Goal: Task Accomplishment & Management: Manage account settings

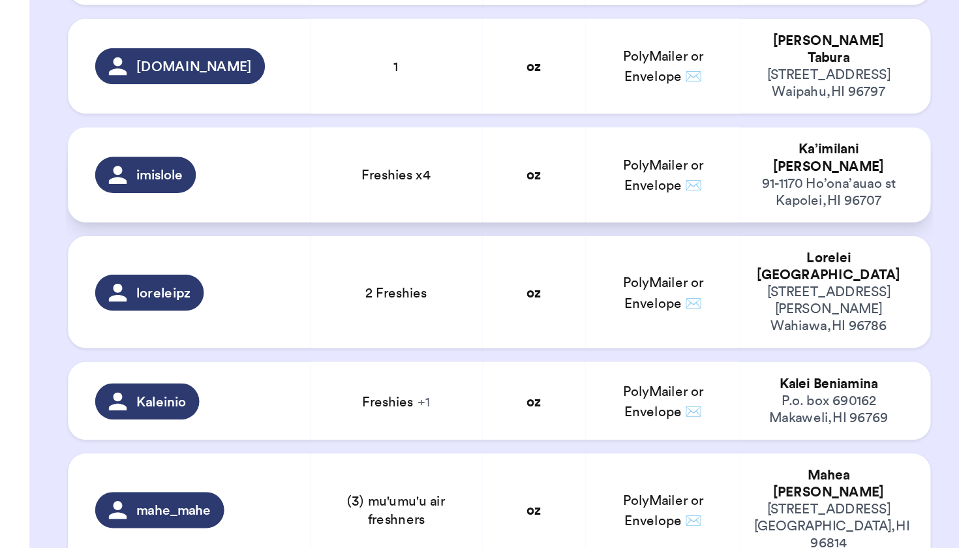
scroll to position [341, 0]
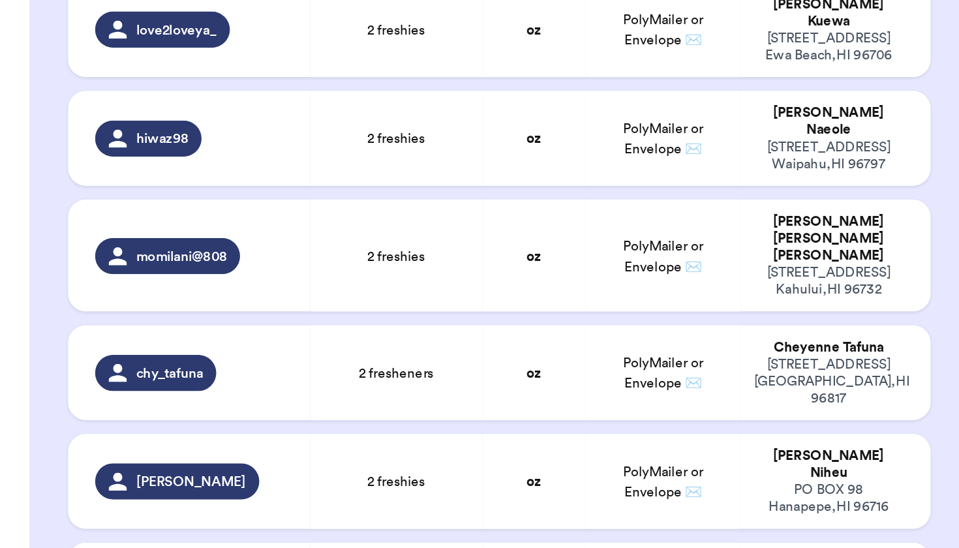
scroll to position [1212, 0]
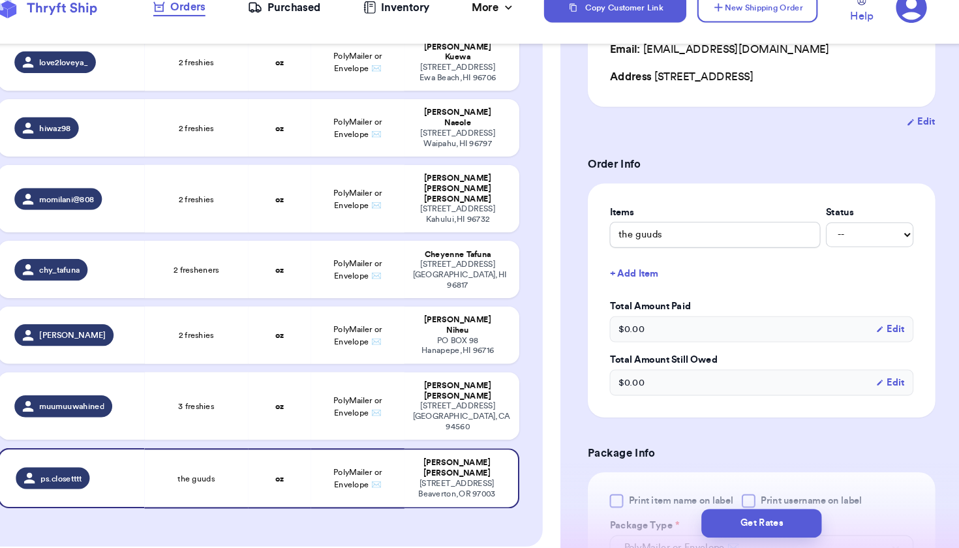
scroll to position [327, 0]
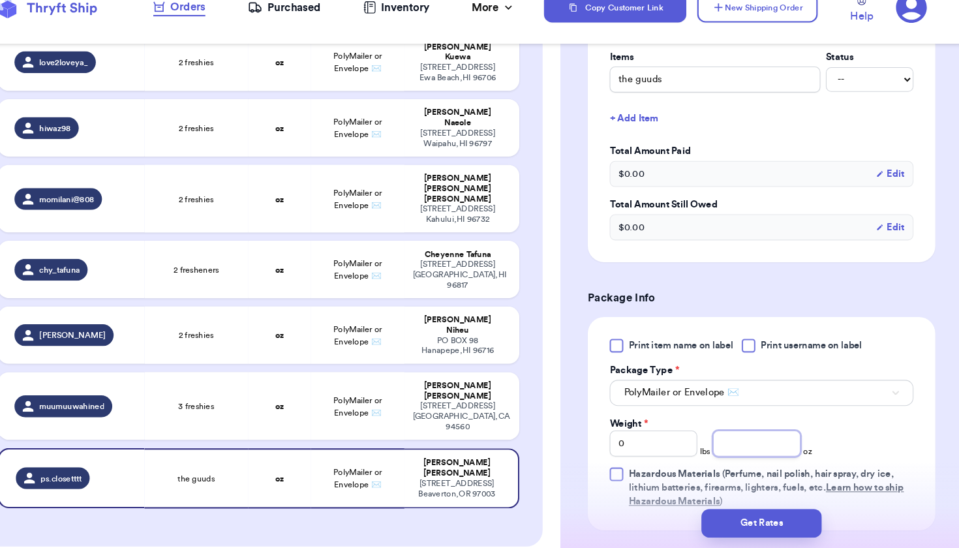
click at [721, 435] on input "number" at bounding box center [762, 447] width 83 height 25
type input "1"
click at [434, 407] on div "[STREET_ADDRESS]" at bounding box center [476, 421] width 85 height 29
type input "3 freshies"
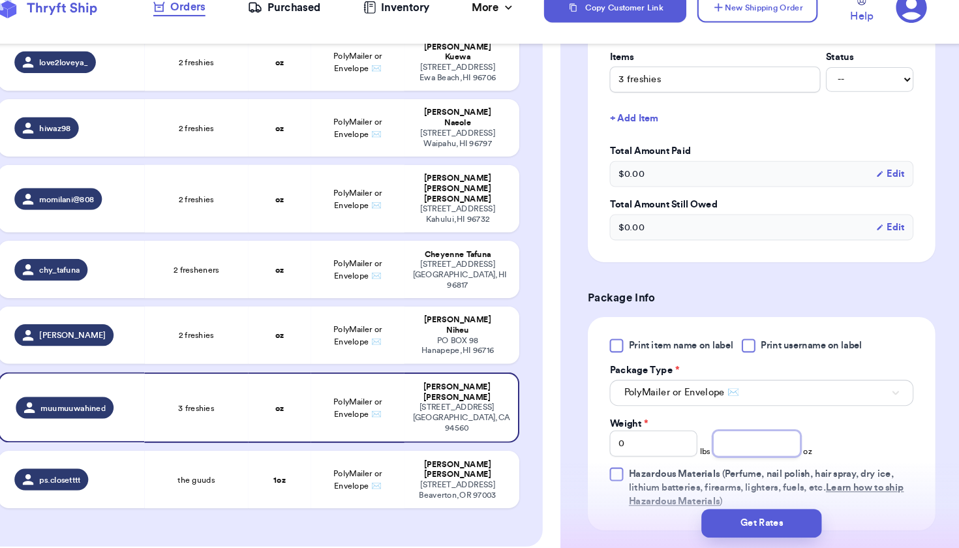
click at [721, 435] on input "number" at bounding box center [762, 447] width 83 height 25
type input "1"
click at [434, 344] on div "PO BOX 98 Hanapepe , HI 96716" at bounding box center [476, 354] width 85 height 20
type input "2 freshies"
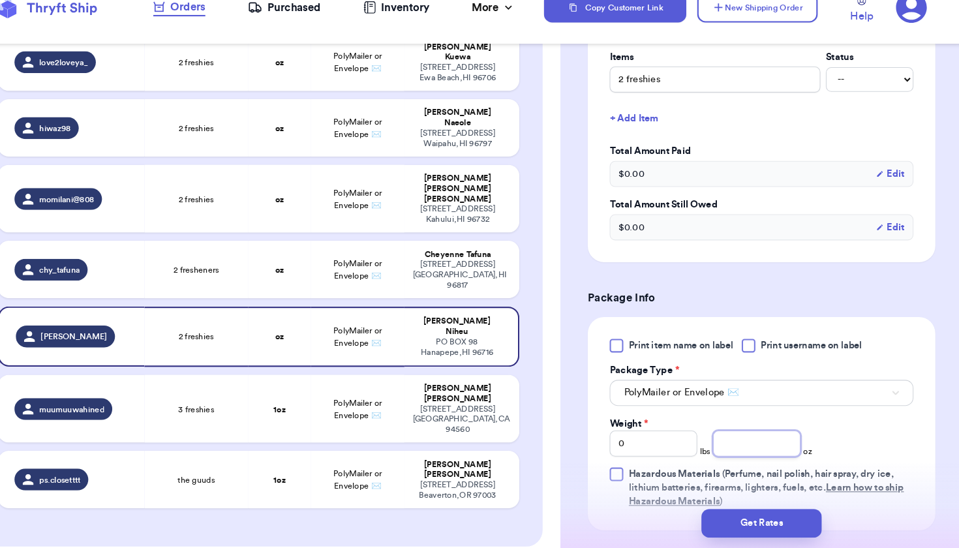
click at [721, 435] on input "number" at bounding box center [762, 447] width 83 height 25
type input "1"
click at [284, 254] on td "oz" at bounding box center [307, 281] width 59 height 55
type input "2 fresheners"
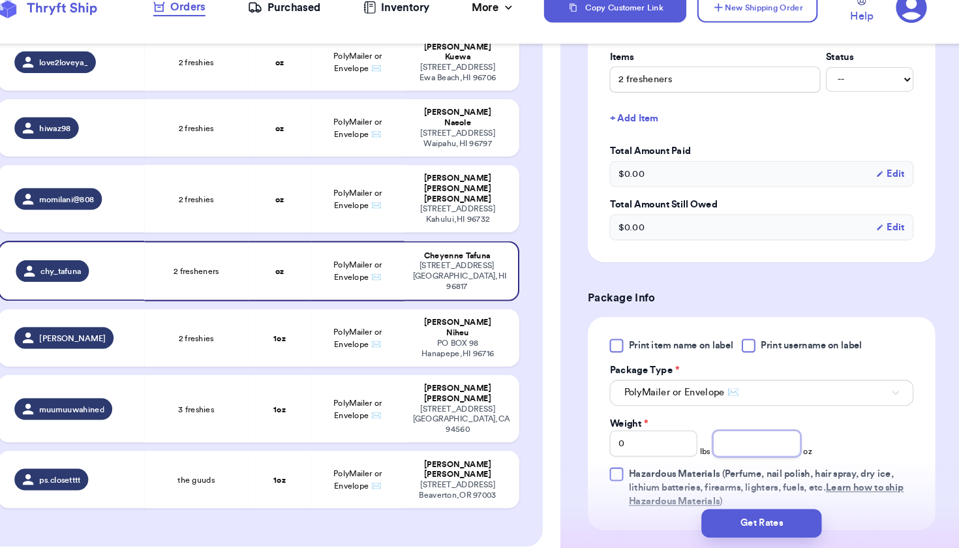
click at [721, 435] on input "number" at bounding box center [762, 447] width 83 height 25
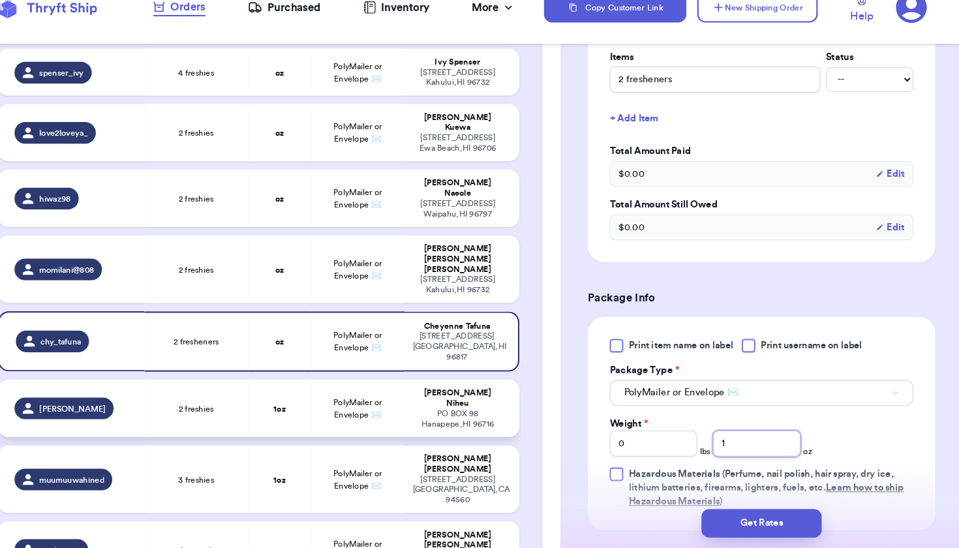
scroll to position [1243, 0]
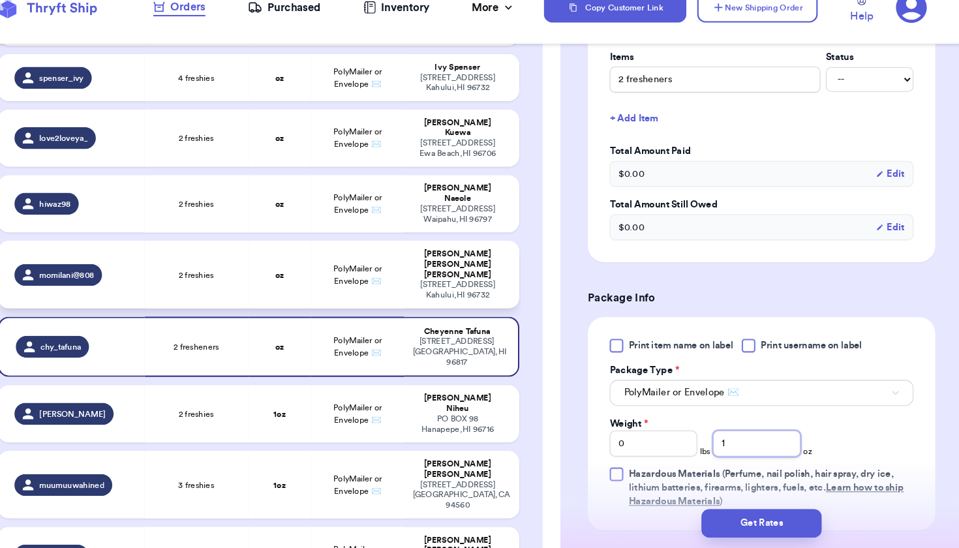
type input "1"
click at [359, 277] on span "PolyMailer or Envelope ✉️" at bounding box center [382, 287] width 46 height 20
type input "2 freshies"
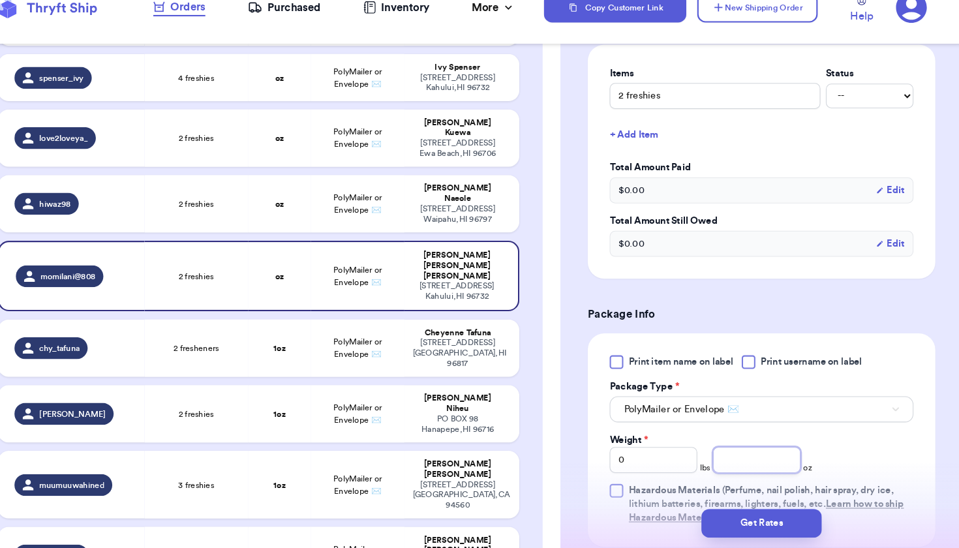
click at [721, 451] on input "number" at bounding box center [762, 463] width 83 height 25
type input "1"
click at [231, 192] on td "2 freshies" at bounding box center [228, 219] width 99 height 55
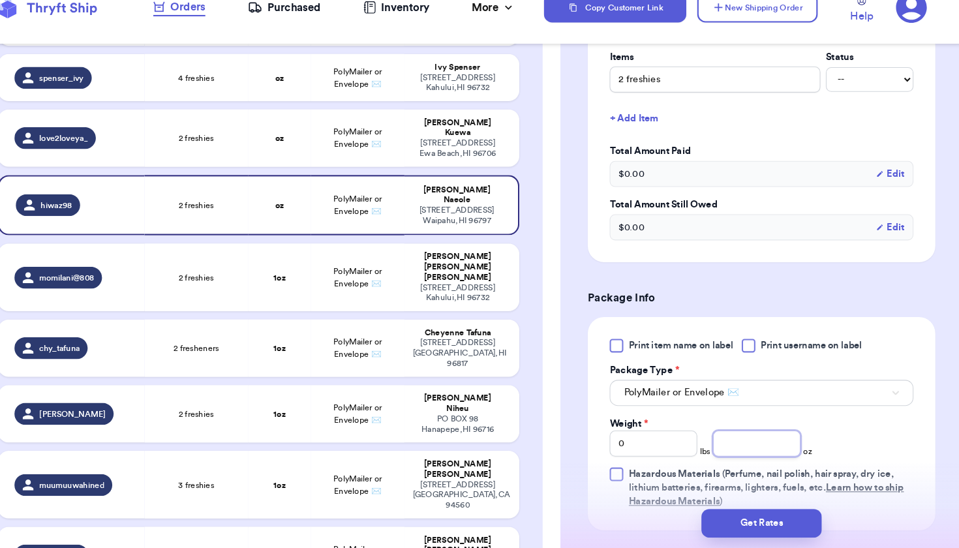
click at [721, 435] on input "number" at bounding box center [762, 447] width 83 height 25
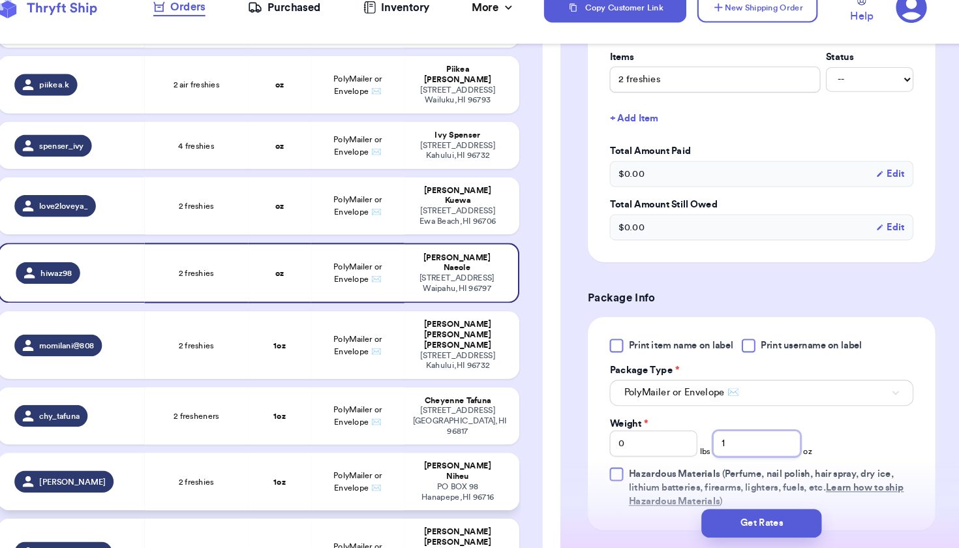
scroll to position [1167, 0]
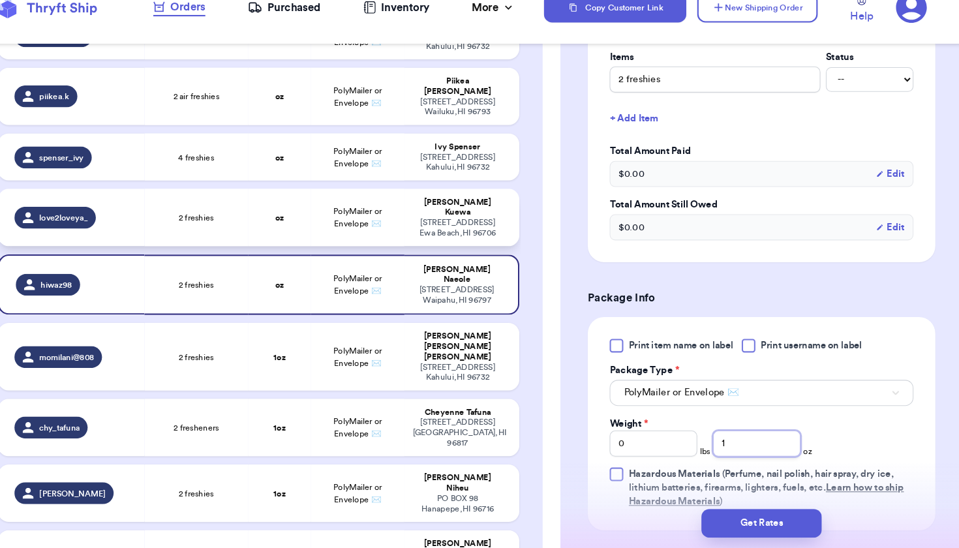
type input "1"
click at [215, 205] on td "2 freshies" at bounding box center [228, 232] width 99 height 55
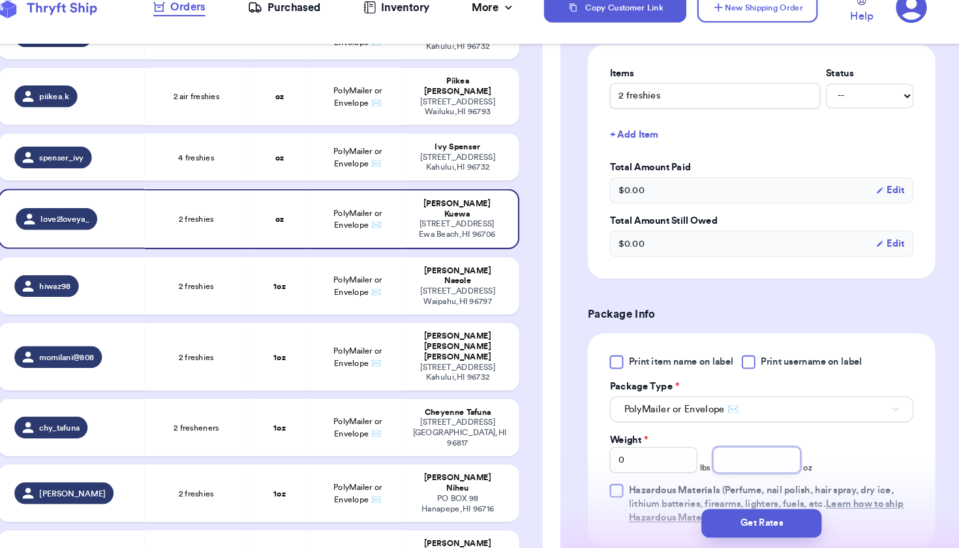
click at [721, 451] on input "number" at bounding box center [762, 463] width 83 height 25
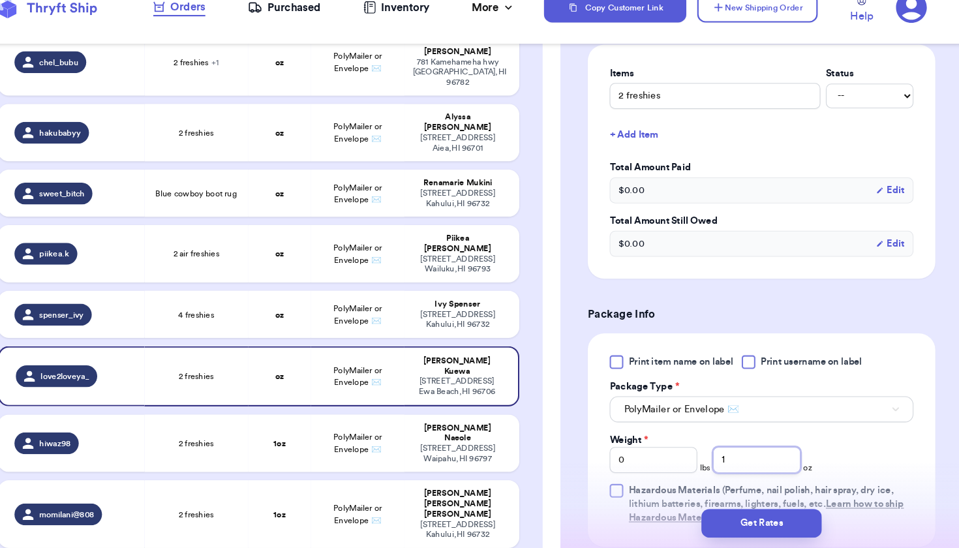
scroll to position [996, 0]
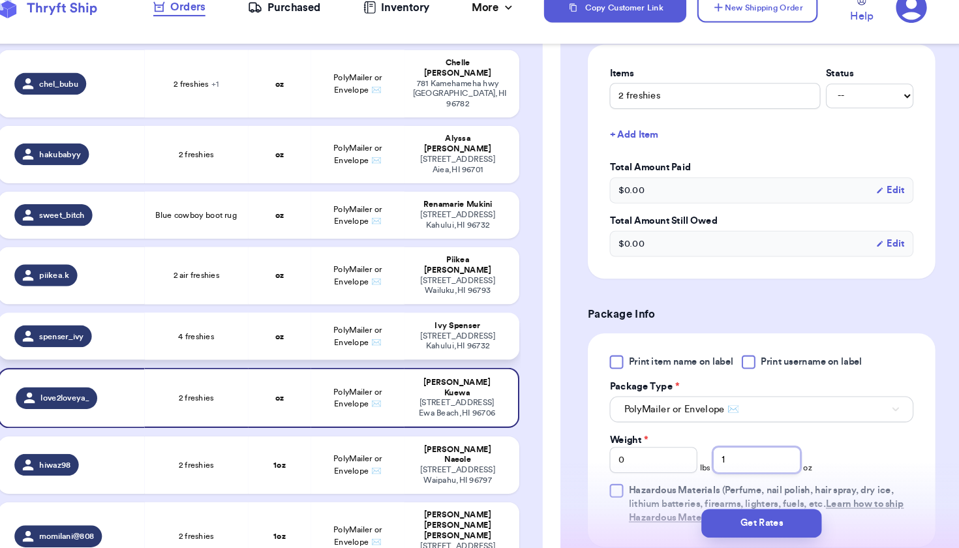
type input "1"
click at [203, 323] on td "4 freshies" at bounding box center [228, 345] width 99 height 45
type input "4 freshies"
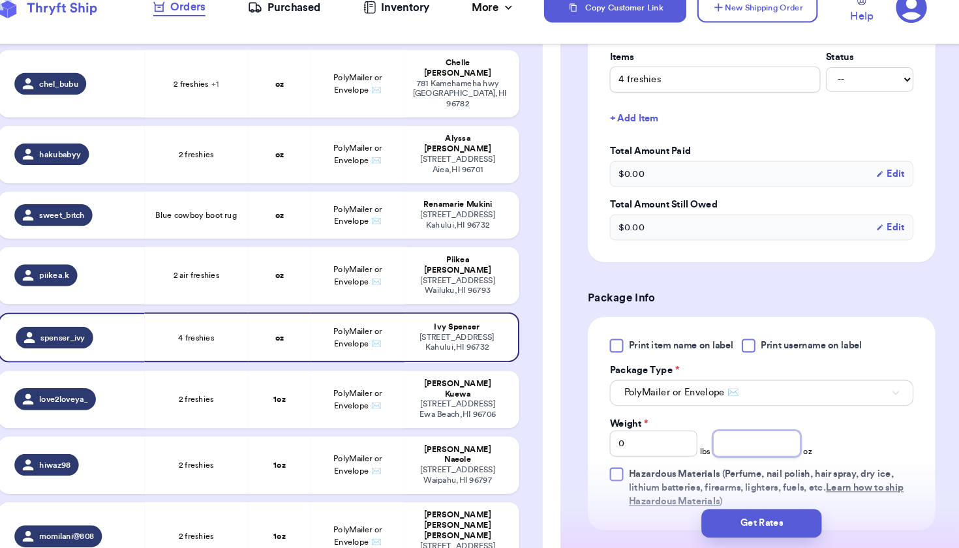
click at [725, 435] on input "number" at bounding box center [762, 447] width 83 height 25
type input "2"
click at [281, 260] on td "oz" at bounding box center [307, 287] width 59 height 55
type input "2 air freshies"
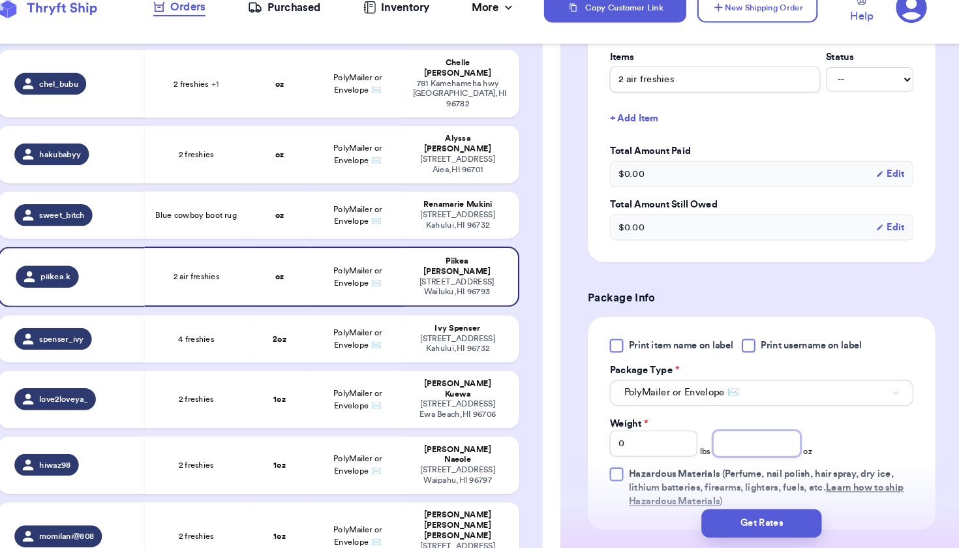
click at [721, 435] on input "number" at bounding box center [762, 447] width 83 height 25
type input "1"
click at [383, 207] on td "PolyMailer or Envelope ✉️" at bounding box center [381, 229] width 89 height 45
type input "Blue cowboy boot rug"
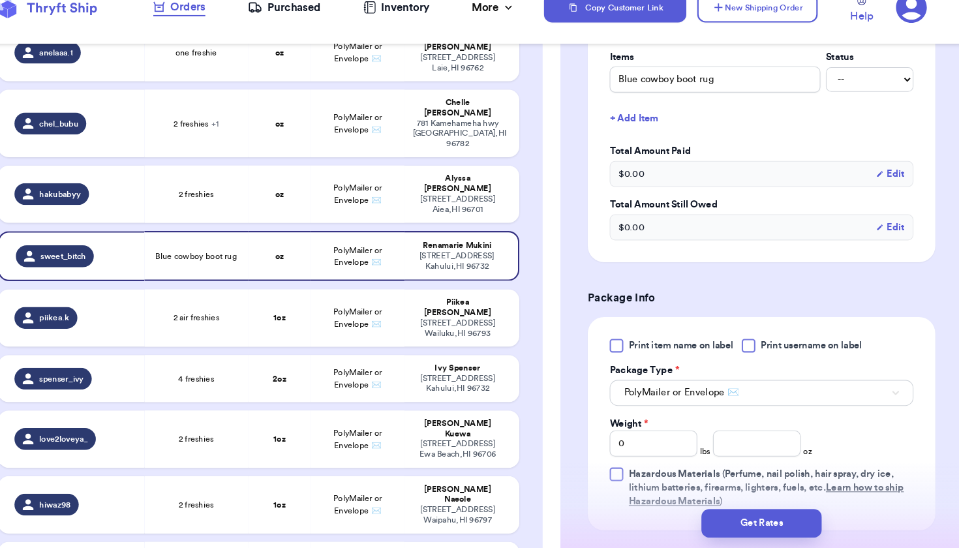
scroll to position [917, 0]
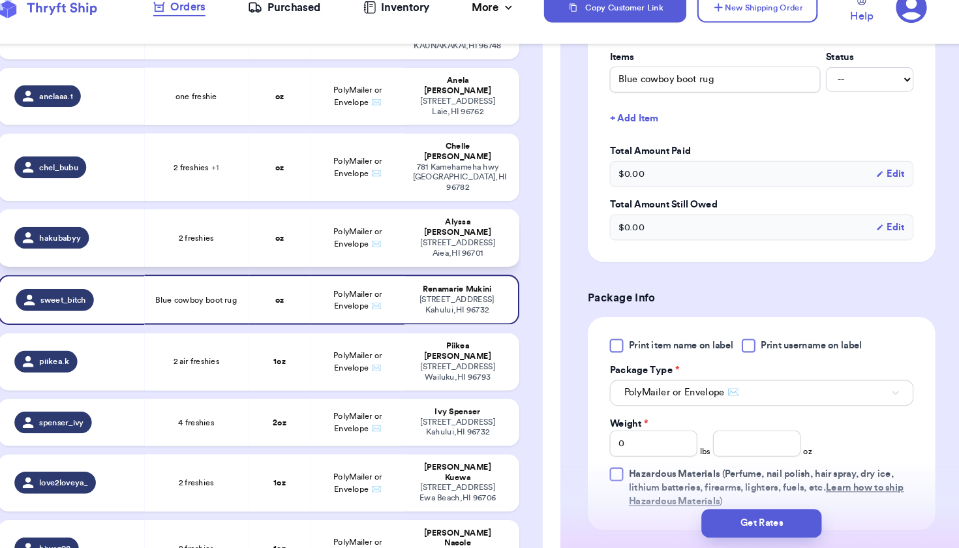
click at [385, 224] on td "PolyMailer or Envelope ✉️" at bounding box center [381, 251] width 89 height 55
type input "2 freshies"
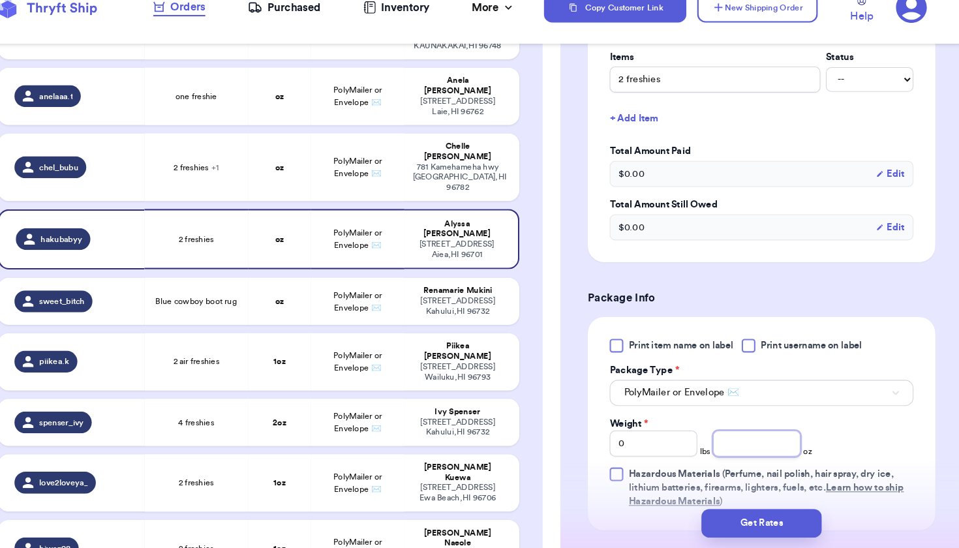
click at [721, 435] on input "number" at bounding box center [762, 447] width 83 height 25
type input "2"
type input "1"
click at [359, 175] on span "PolyMailer or Envelope ✉️" at bounding box center [382, 185] width 46 height 20
type input "2 freshies"
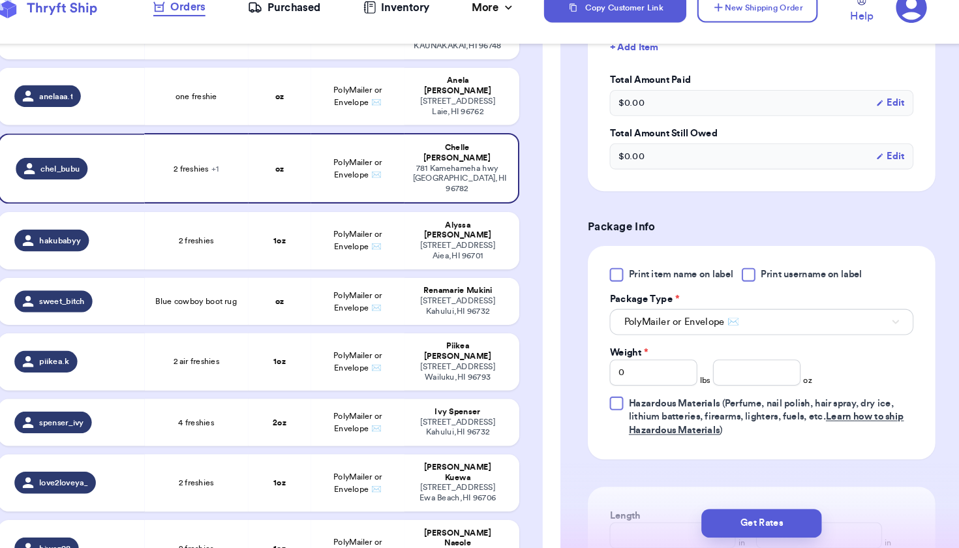
scroll to position [447, 0]
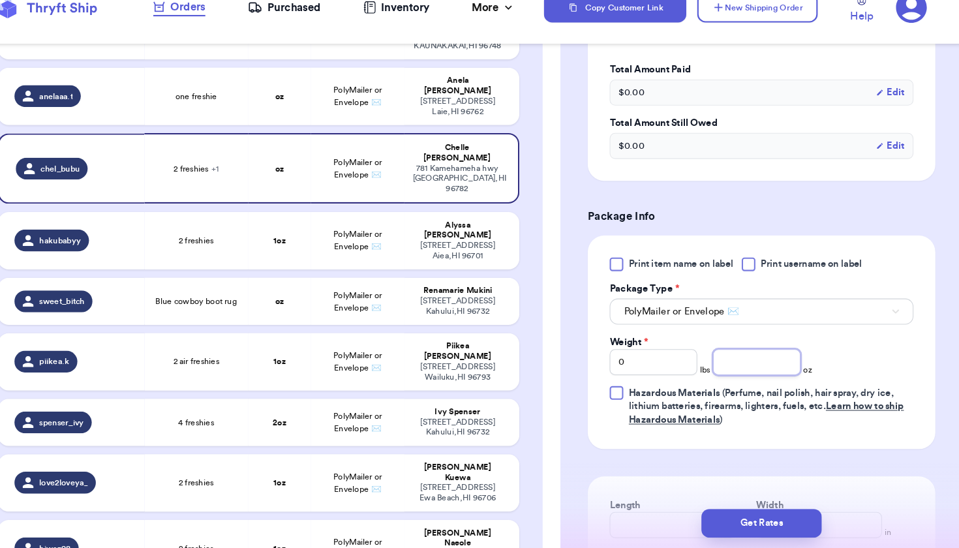
click at [739, 357] on input "number" at bounding box center [762, 369] width 83 height 25
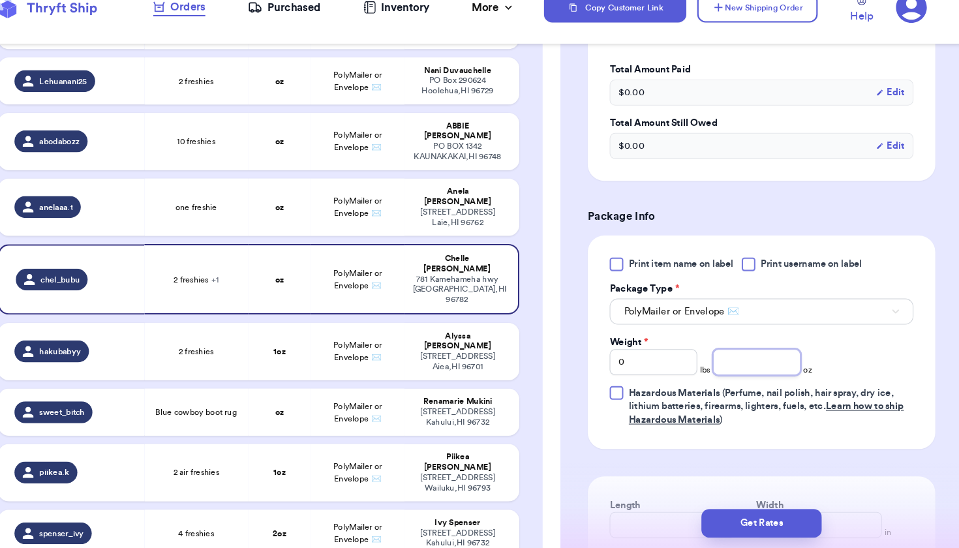
scroll to position [805, 0]
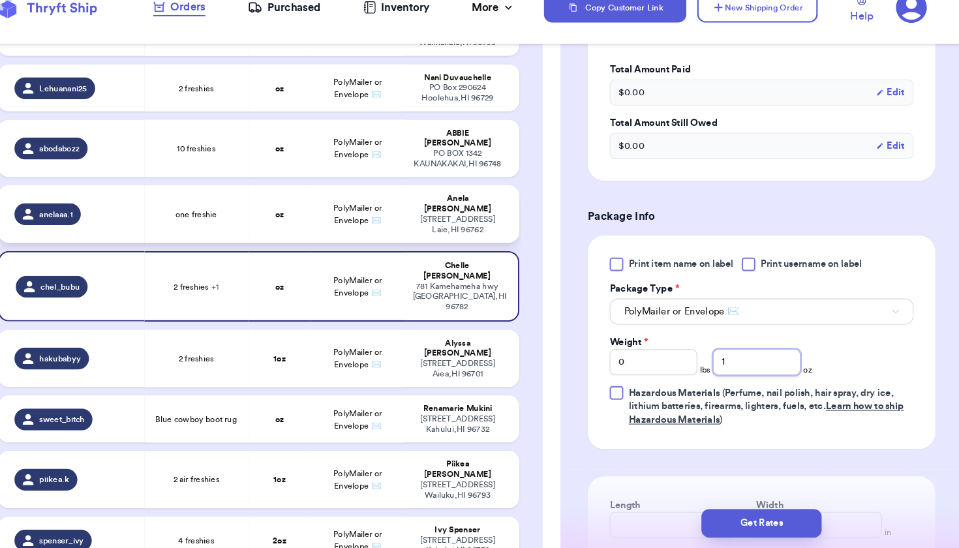
type input "1"
click at [426, 202] on td "[PERSON_NAME] [STREET_ADDRESS]" at bounding box center [480, 229] width 109 height 55
type input "one freshie"
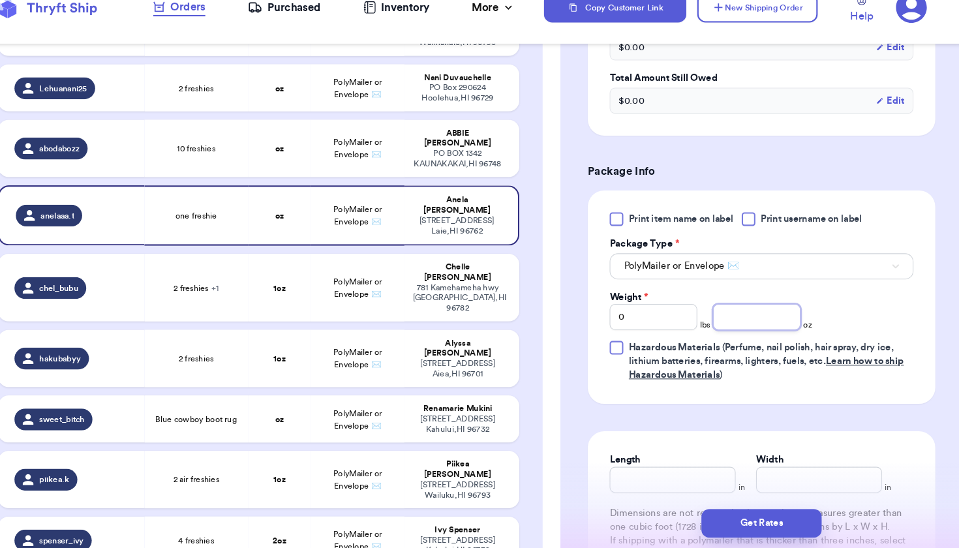
click at [721, 314] on input "number" at bounding box center [762, 326] width 83 height 25
type input "1"
click at [337, 139] on td "PolyMailer or Envelope ✉️" at bounding box center [381, 166] width 89 height 55
type input "10 freshies"
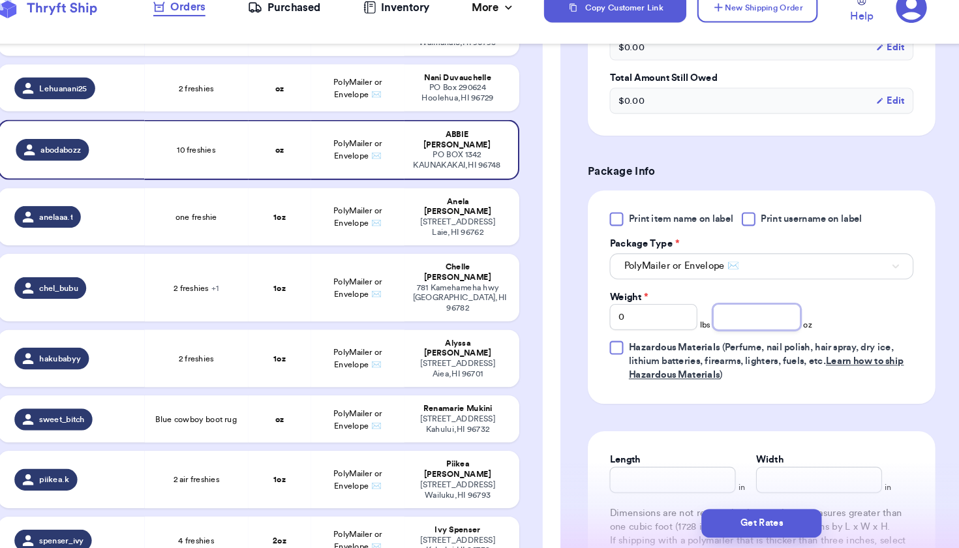
click at [721, 314] on input "number" at bounding box center [762, 326] width 83 height 25
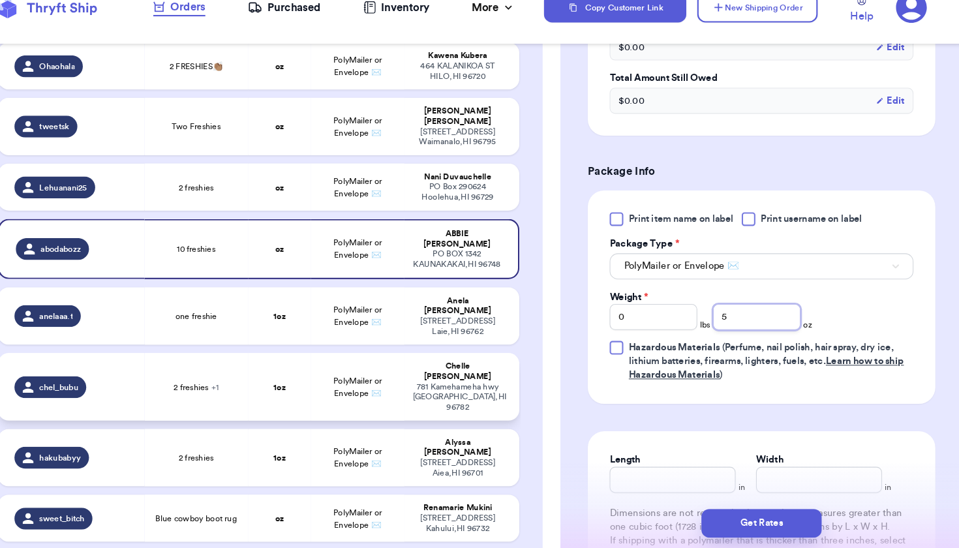
scroll to position [687, 0]
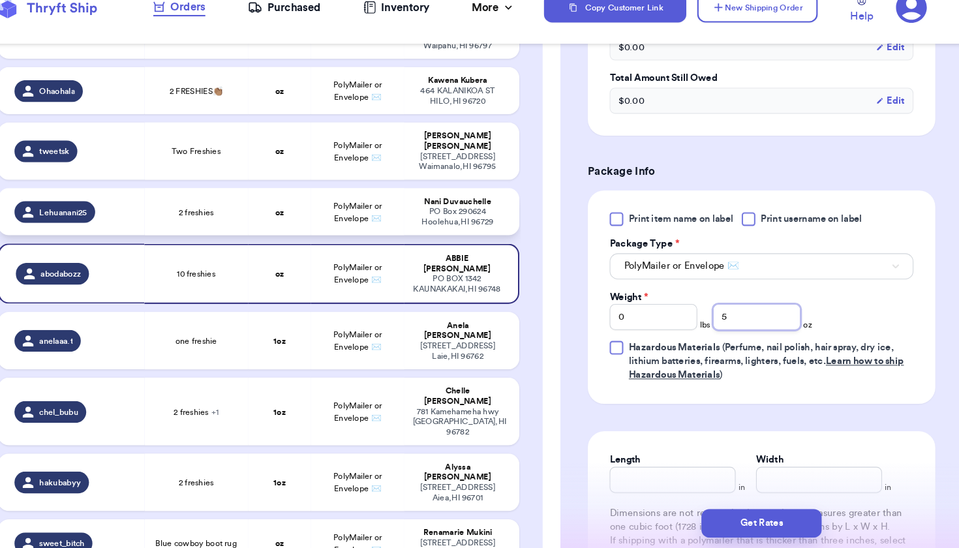
type input "5"
click at [362, 204] on td "PolyMailer or Envelope ✉️" at bounding box center [381, 226] width 89 height 45
type input "2 freshies"
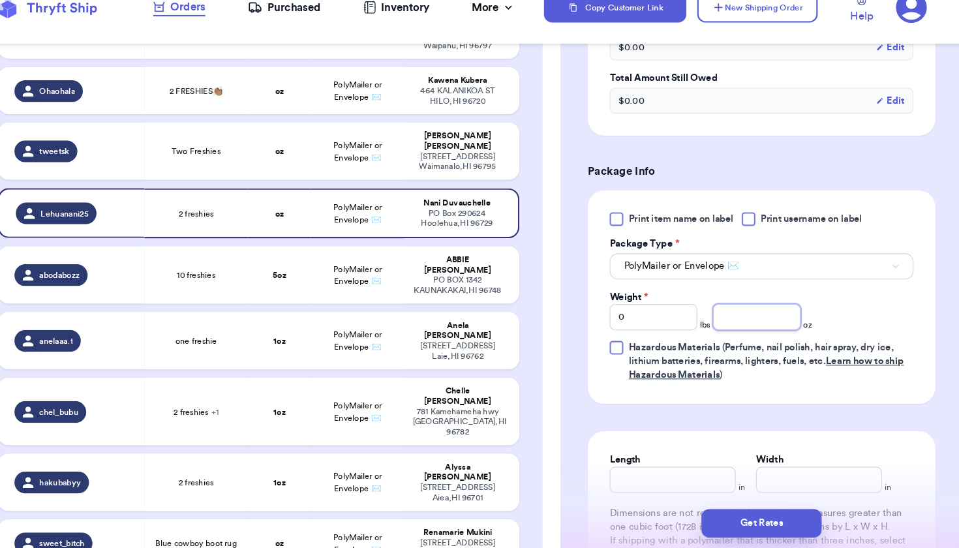
click at [721, 314] on input "number" at bounding box center [762, 326] width 83 height 25
type input "1"
click at [337, 142] on td "PolyMailer or Envelope ✉️" at bounding box center [381, 169] width 89 height 55
type input "Two Freshies"
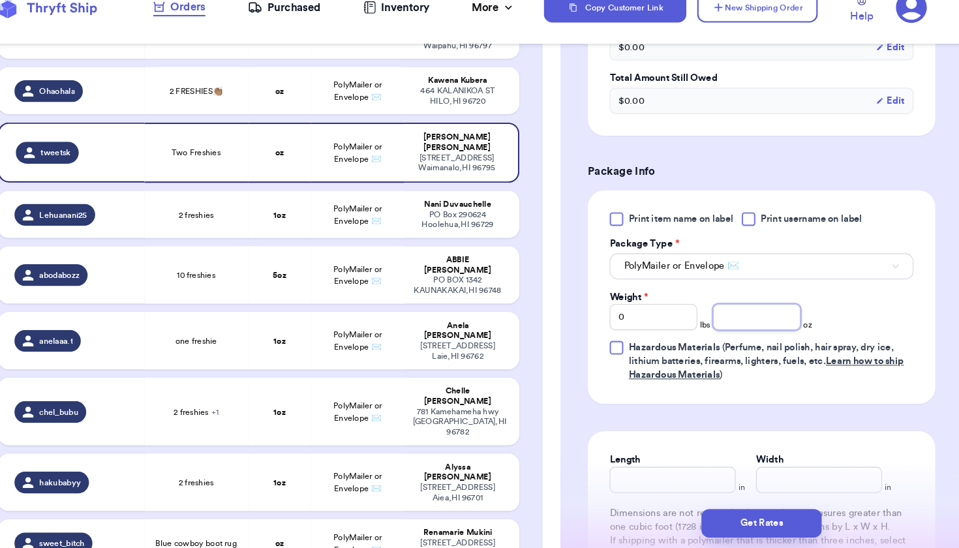
click at [721, 314] on input "number" at bounding box center [762, 326] width 83 height 25
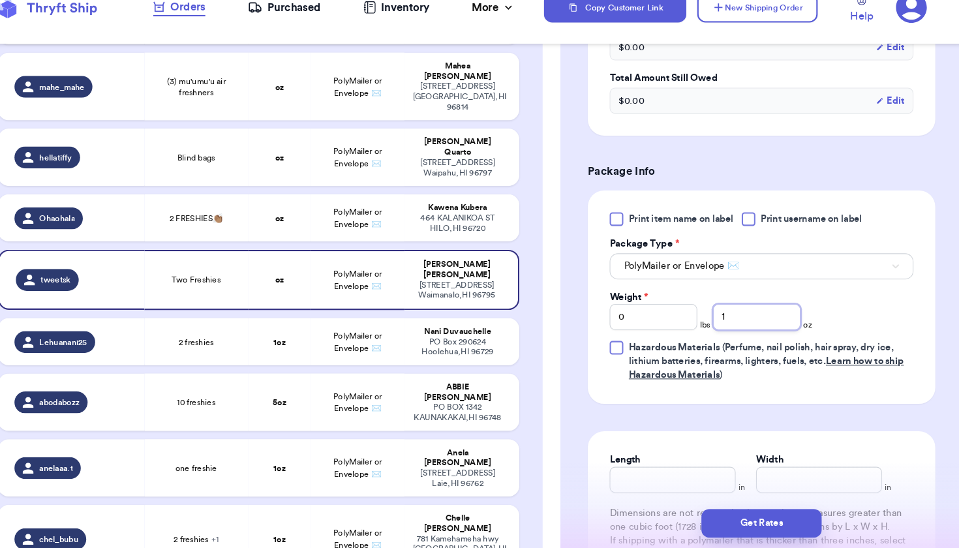
scroll to position [563, 0]
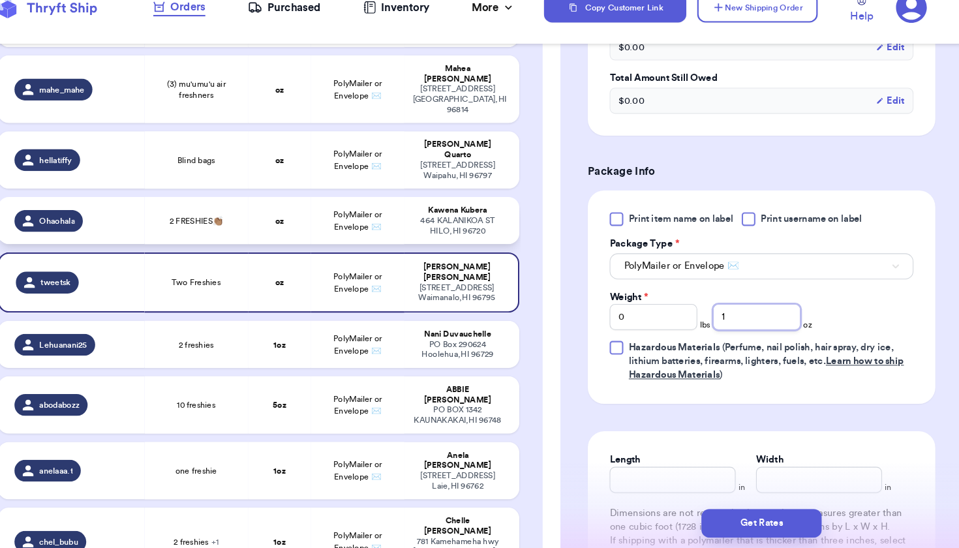
type input "1"
click at [278, 213] on td "oz" at bounding box center [307, 235] width 59 height 45
type input "2 FRESHIES👏🏽"
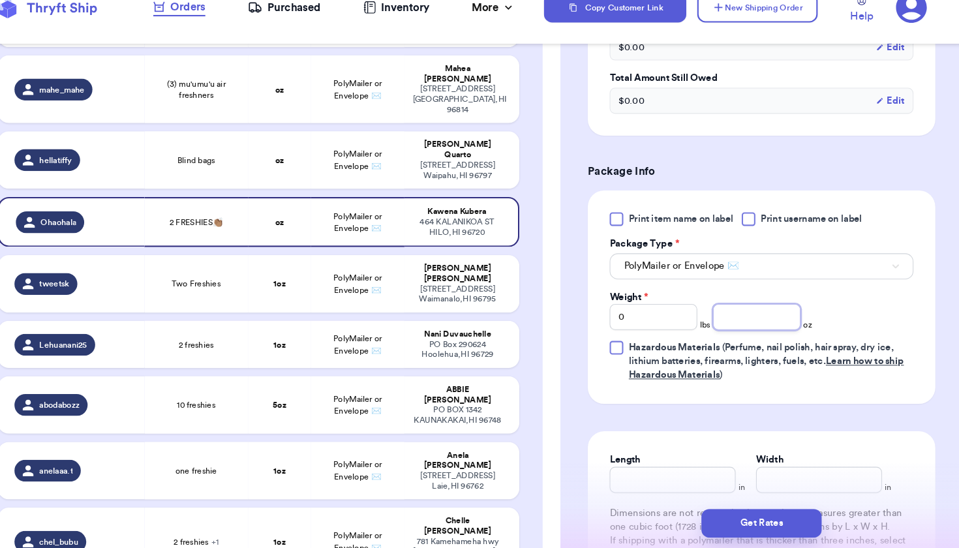
click at [721, 314] on input "number" at bounding box center [762, 326] width 83 height 25
type input "1"
click at [340, 150] on td "PolyMailer or Envelope ✉️" at bounding box center [381, 177] width 89 height 55
type input "Blind bags"
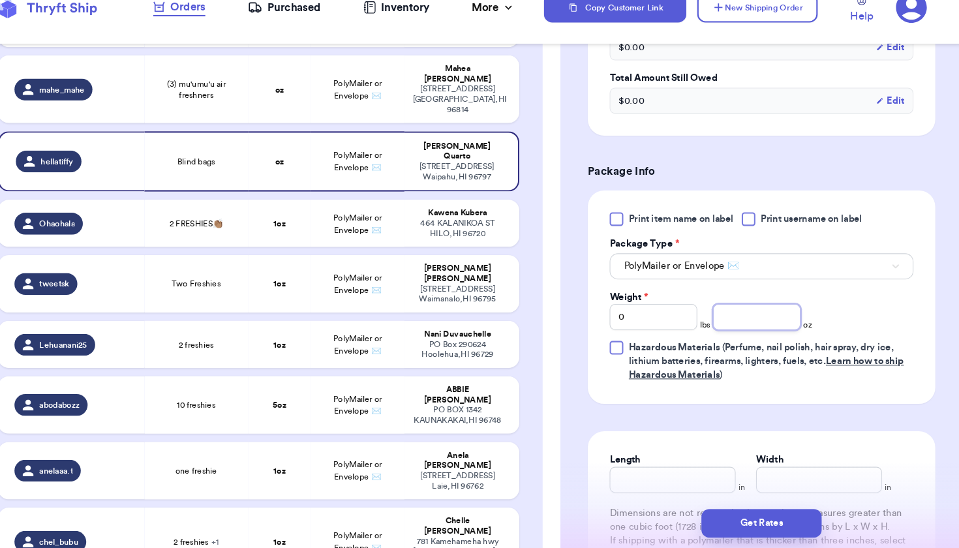
click at [721, 314] on input "number" at bounding box center [762, 326] width 83 height 25
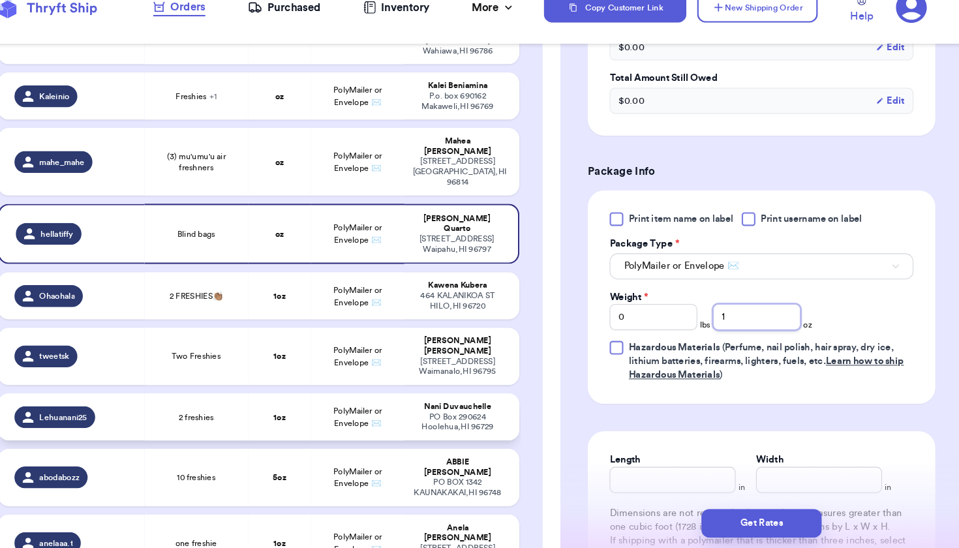
scroll to position [484, 0]
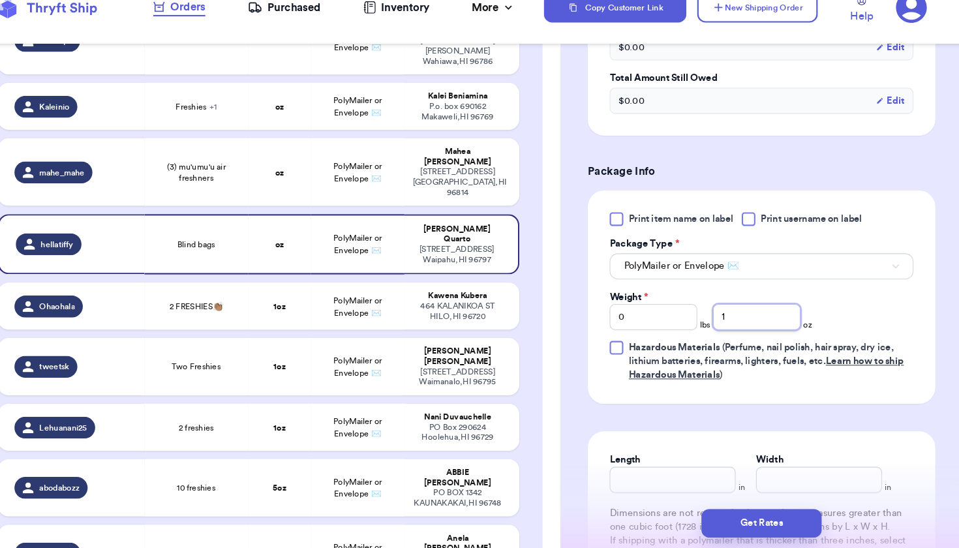
type input "1"
click at [349, 99] on table "Handle Product Weight Package Type Address maaalia Mu'u blind bag + 1 oz PolyMa…" at bounding box center [287, 528] width 499 height 1658
click at [359, 179] on span "PolyMailer or Envelope ✉️" at bounding box center [382, 189] width 46 height 20
type input "(3) mu'umu'u air freshners"
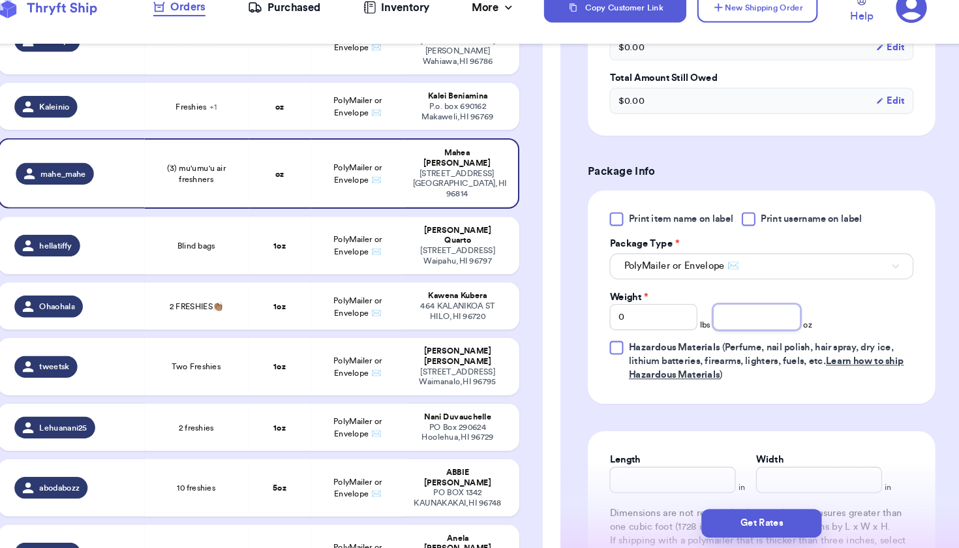
click at [721, 314] on input "number" at bounding box center [762, 326] width 83 height 25
type input "2"
click at [278, 104] on td "oz" at bounding box center [307, 126] width 59 height 45
type input "Freshies"
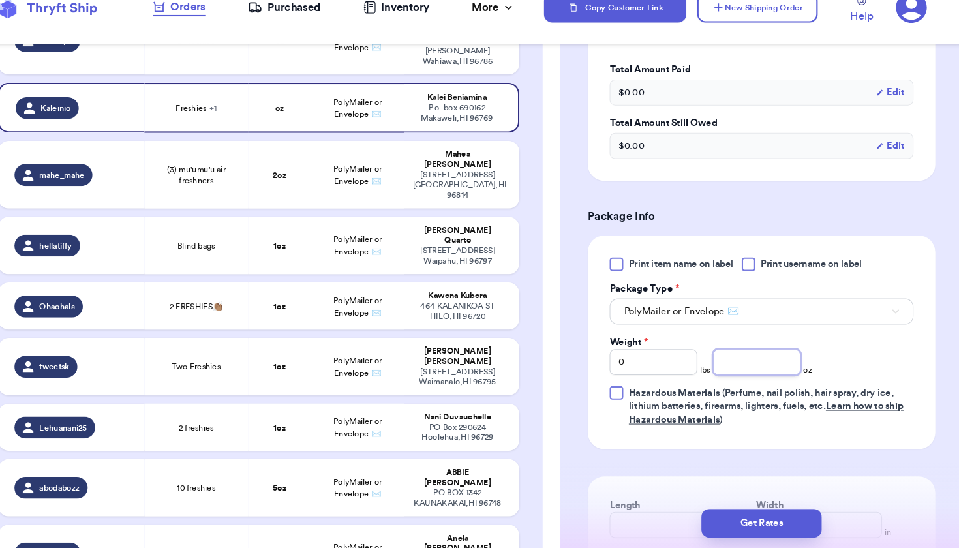
click at [721, 357] on input "number" at bounding box center [762, 369] width 83 height 25
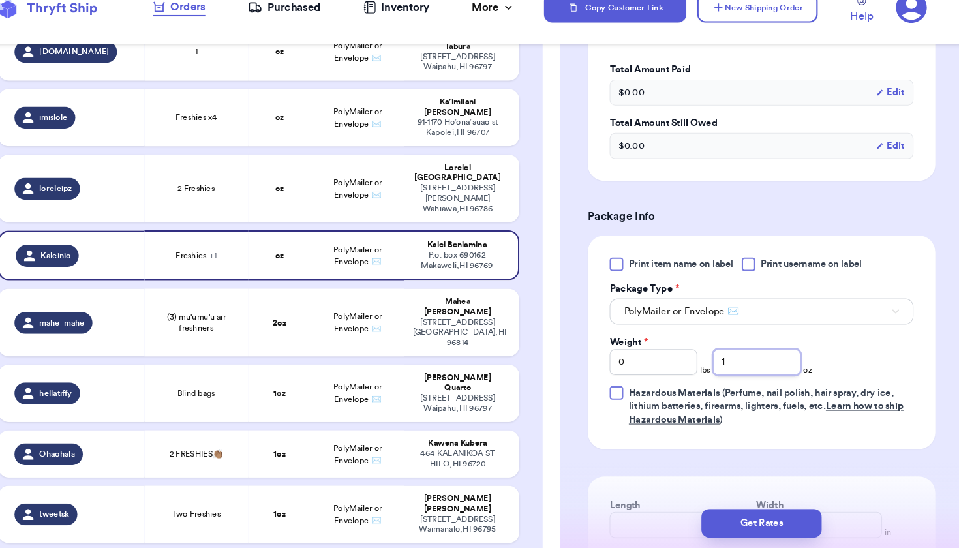
scroll to position [252, 0]
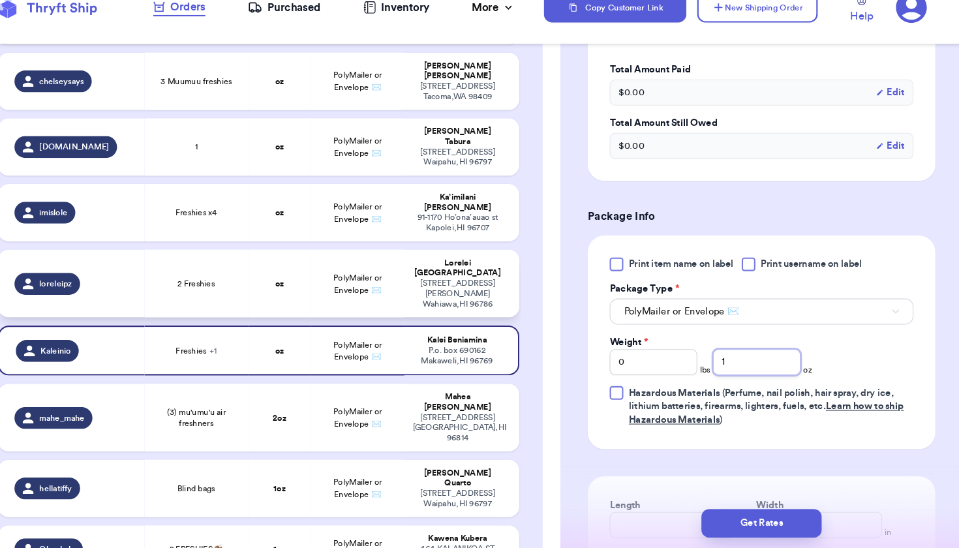
type input "1"
click at [379, 268] on td "PolyMailer or Envelope ✉️" at bounding box center [381, 295] width 89 height 65
type input "2 Freshies"
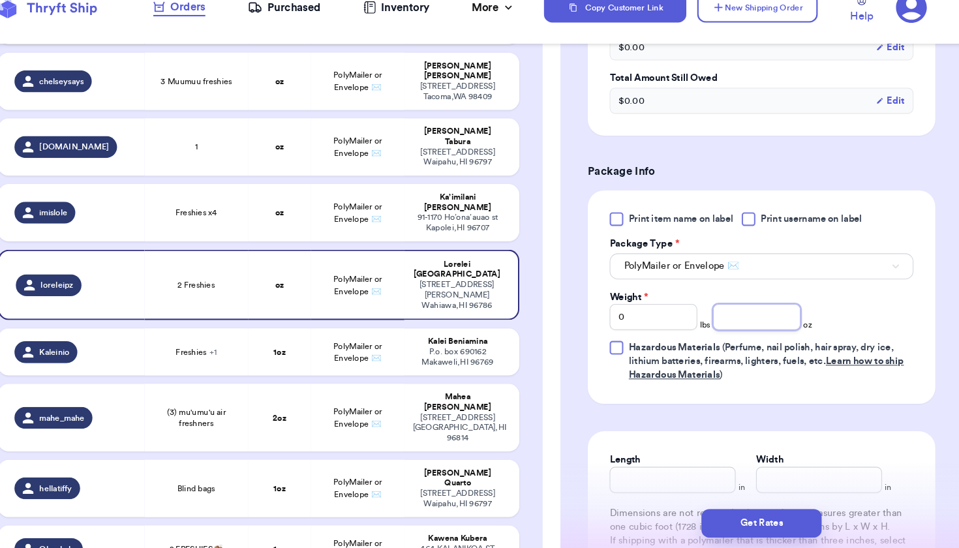
click at [721, 316] on input "number" at bounding box center [762, 326] width 83 height 25
type input "1"
click at [359, 218] on span "PolyMailer or Envelope ✉️" at bounding box center [382, 228] width 46 height 20
type input "Freshies x4"
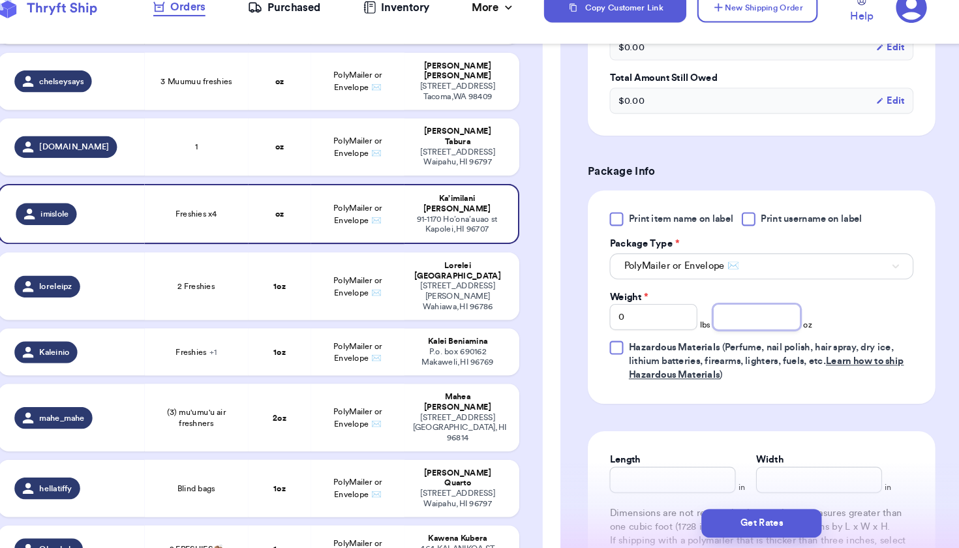
click at [721, 314] on input "number" at bounding box center [762, 326] width 83 height 25
type input "2"
click at [347, 138] on td "PolyMailer or Envelope ✉️" at bounding box center [381, 165] width 89 height 55
type input "1"
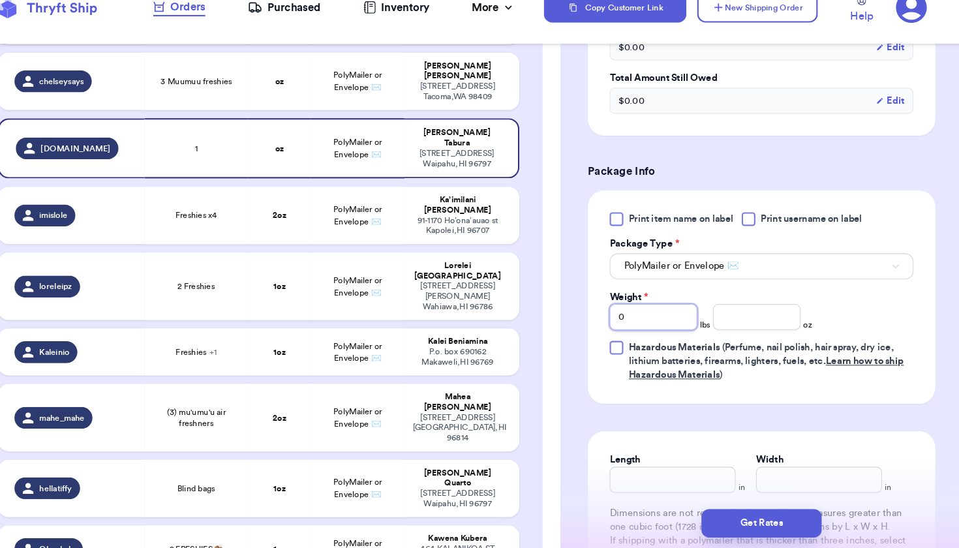
click at [628, 314] on input "0" at bounding box center [663, 326] width 83 height 25
type input "01"
type input "0"
click at [721, 314] on input "number" at bounding box center [762, 326] width 83 height 25
type input "1"
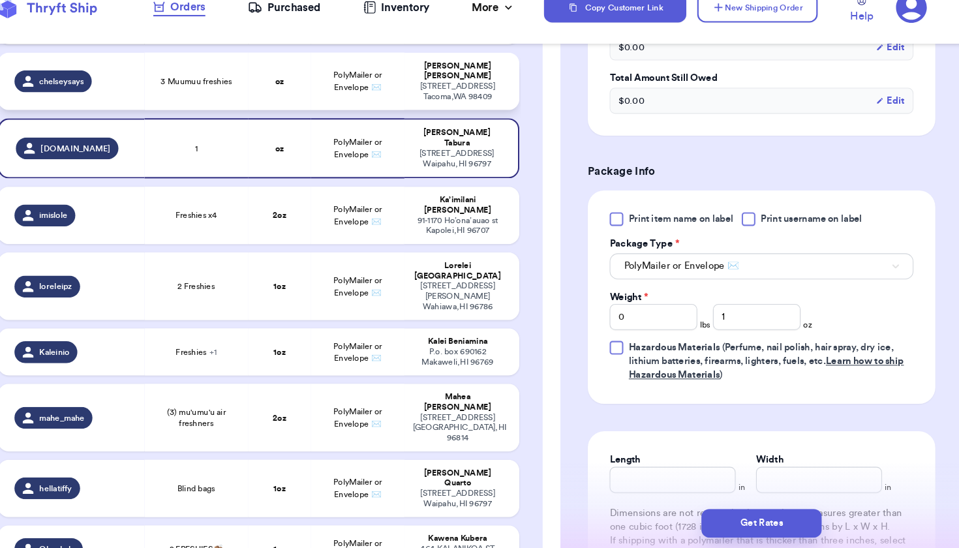
click at [379, 102] on td "PolyMailer or Envelope ✉️" at bounding box center [381, 102] width 89 height 55
type input "3 Muumuu freshies"
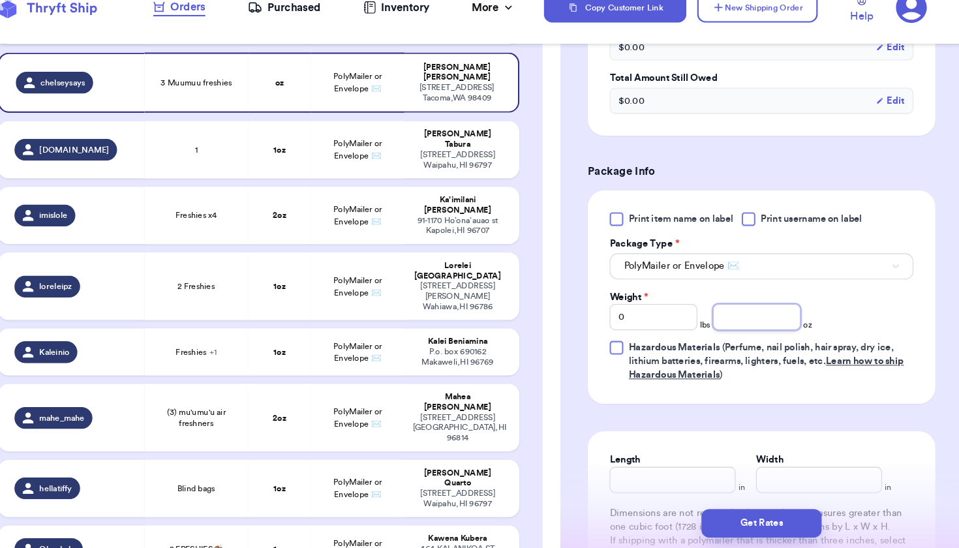
click at [721, 314] on input "number" at bounding box center [762, 326] width 83 height 25
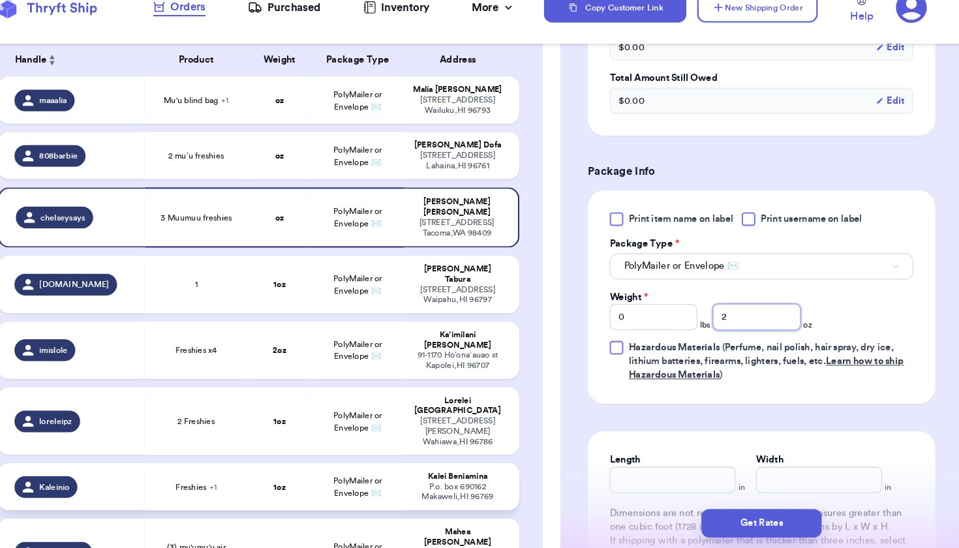
scroll to position [50, 0]
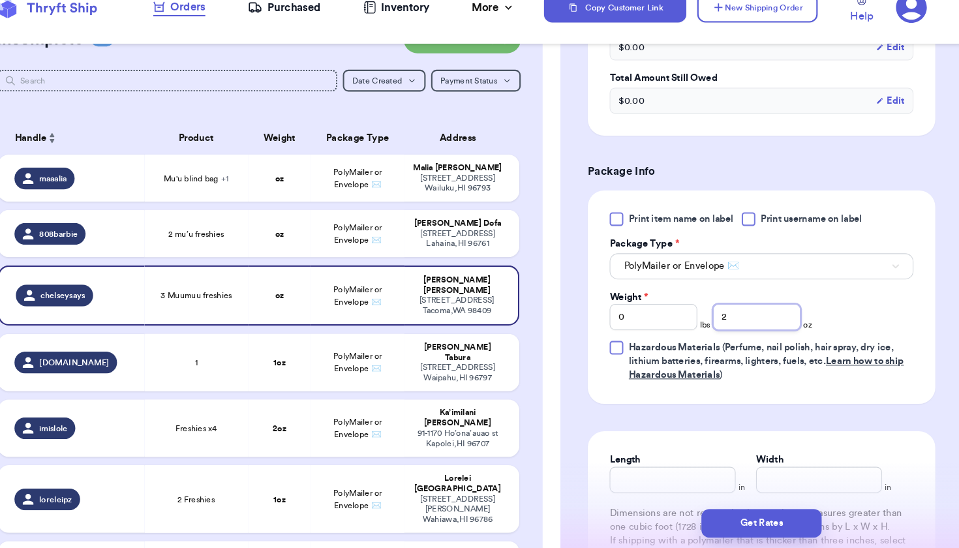
type input "2"
click at [363, 242] on td "PolyMailer or Envelope ✉️" at bounding box center [381, 247] width 89 height 45
type input "2 mu’u freshies"
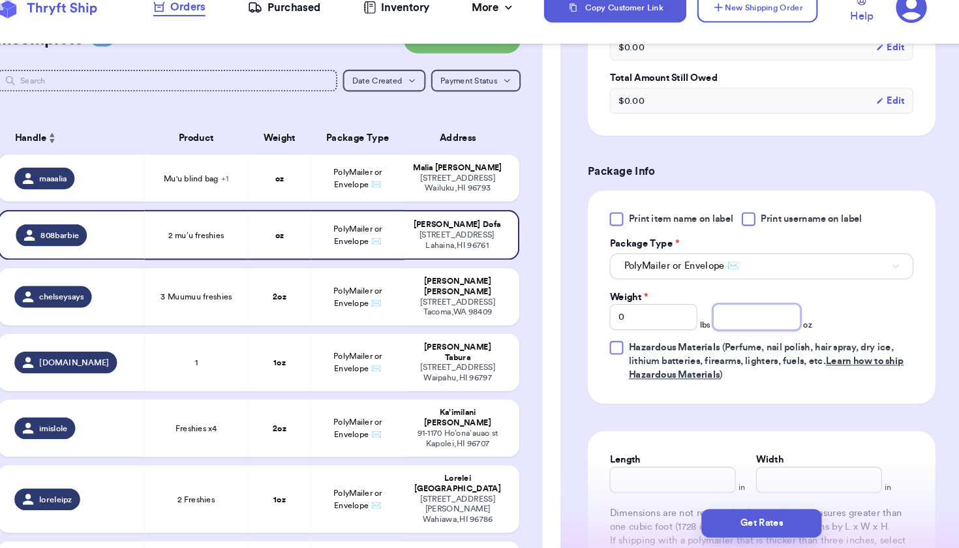
click at [721, 314] on input "number" at bounding box center [762, 326] width 83 height 25
type input "2"
click at [337, 185] on td "PolyMailer or Envelope ✉️" at bounding box center [381, 194] width 89 height 45
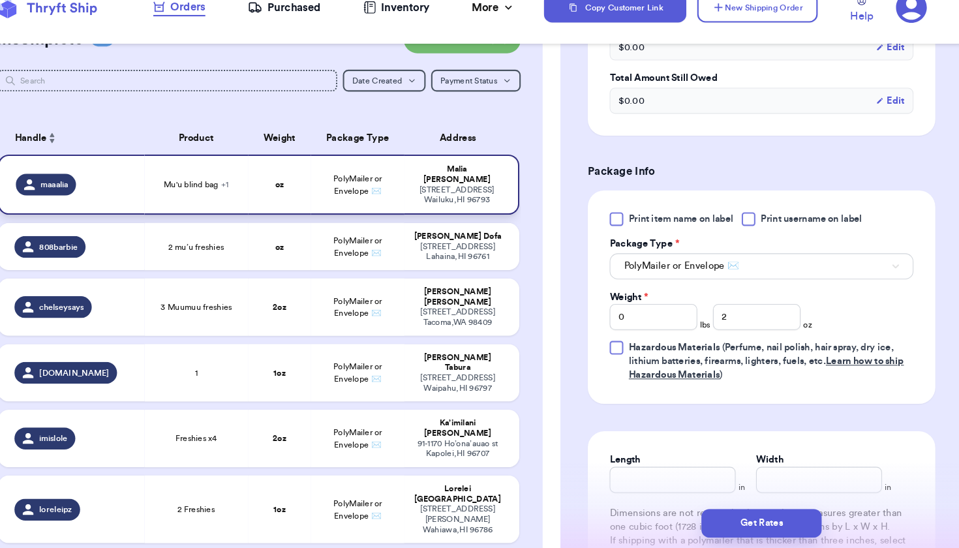
type input "Mu'u blind bag"
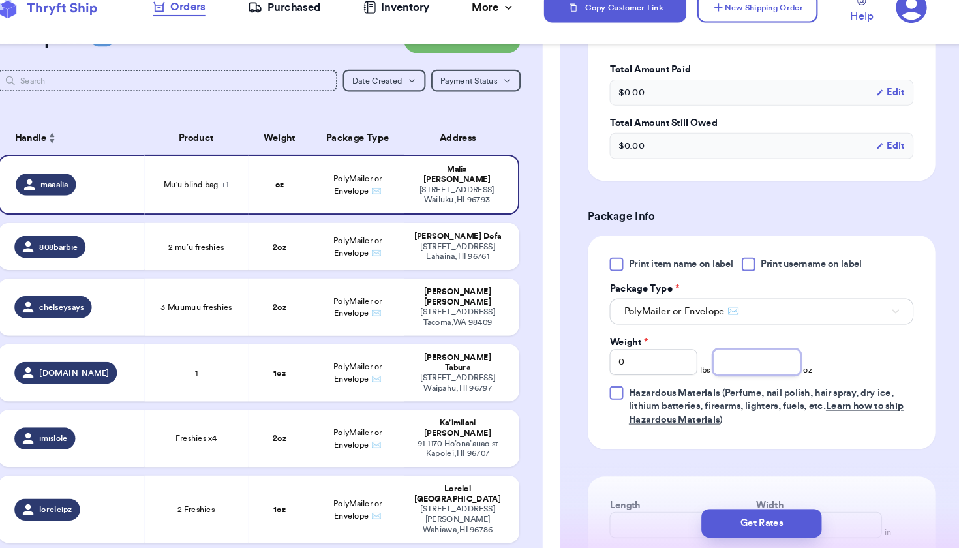
click at [721, 357] on input "number" at bounding box center [762, 369] width 83 height 25
type input "2"
click at [728, 510] on button "Get Rates" at bounding box center [766, 523] width 115 height 27
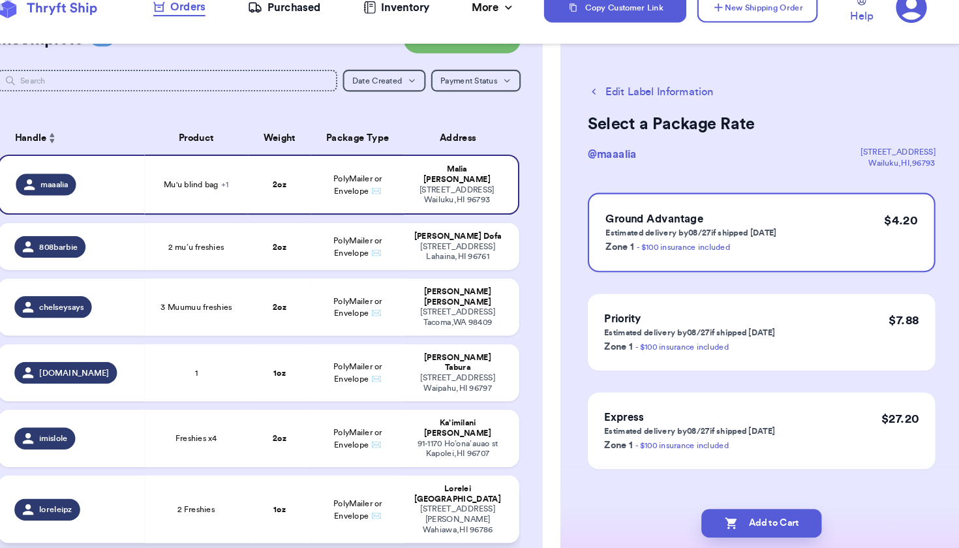
drag, startPoint x: 728, startPoint y: 500, endPoint x: 486, endPoint y: 476, distance: 243.7
click at [486, 477] on div "Customer Link New Order Incomplete 26 Get Rates for All ( 25 ) Get Rates for Al…" at bounding box center [479, 274] width 959 height 548
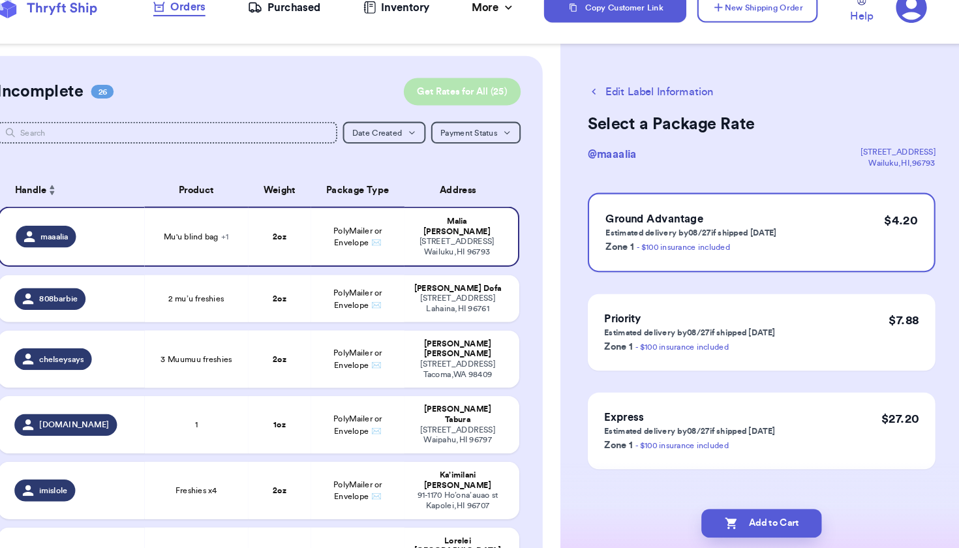
click at [481, 99] on button "Get Rates for All ( 25 )" at bounding box center [482, 112] width 112 height 26
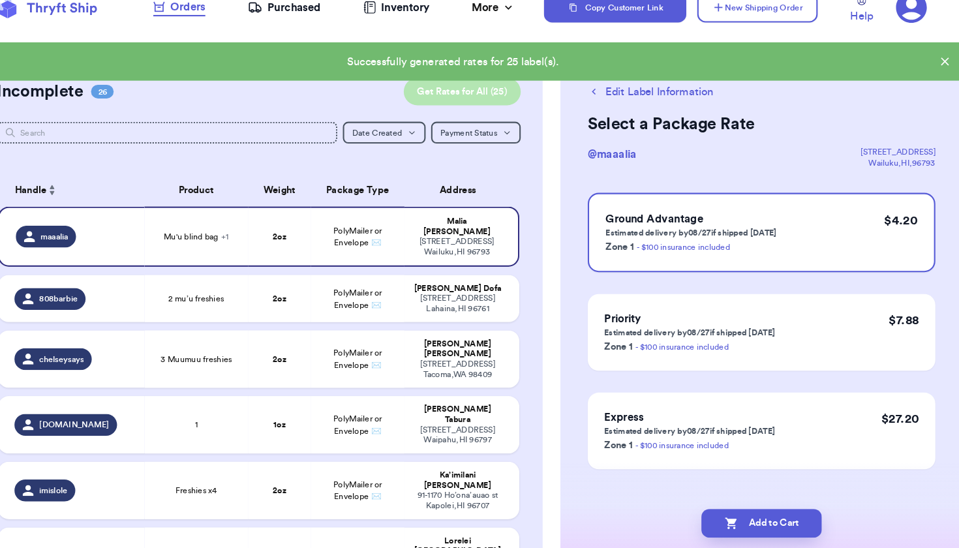
checkbox input "true"
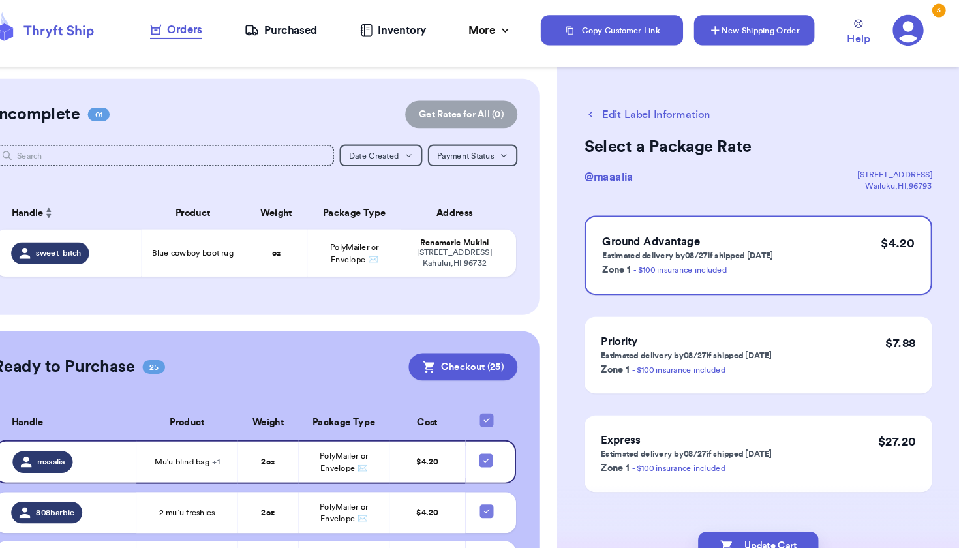
click at [714, 31] on button "New Shipping Order" at bounding box center [763, 32] width 115 height 29
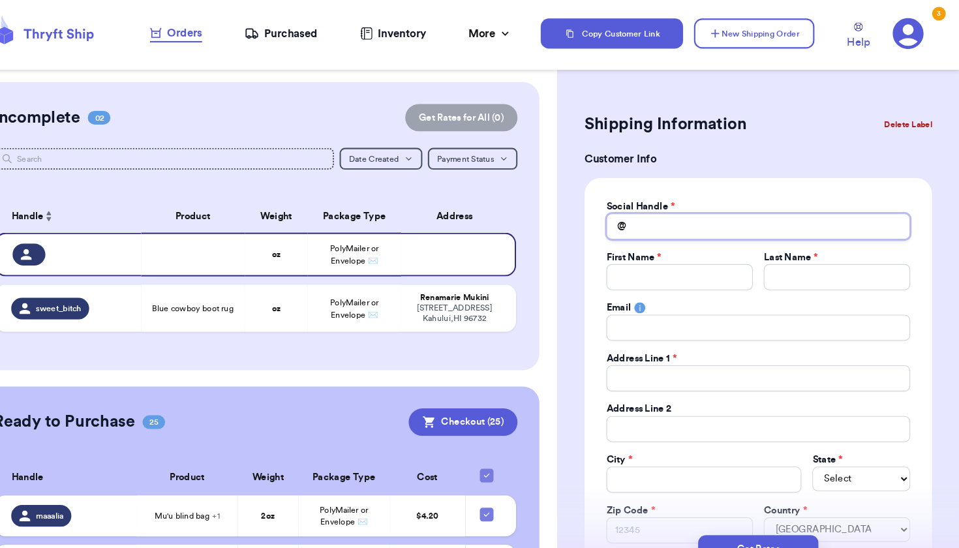
click at [622, 203] on input "Total Amount Paid" at bounding box center [767, 215] width 290 height 25
type input "t"
type input "te"
type input "ter"
type input "tere"
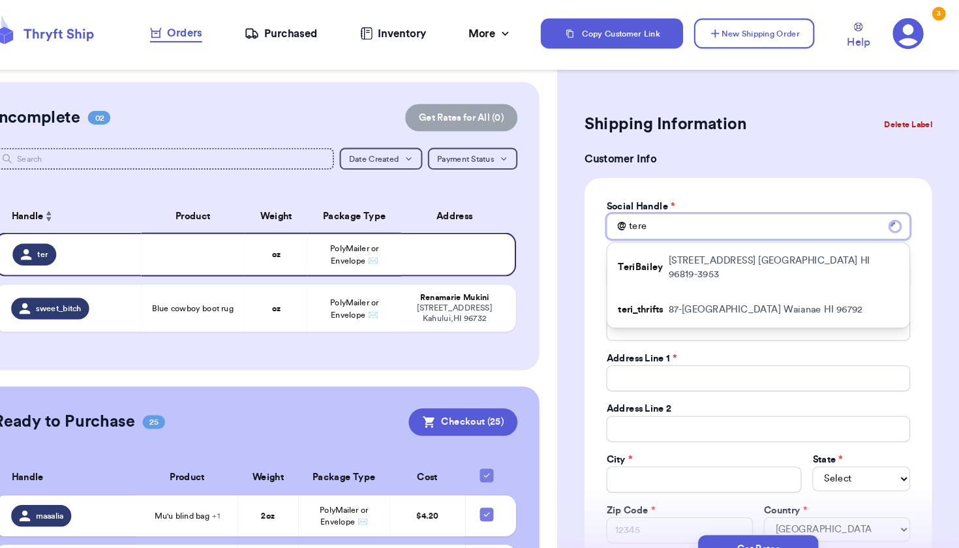
type input "[PERSON_NAME]"
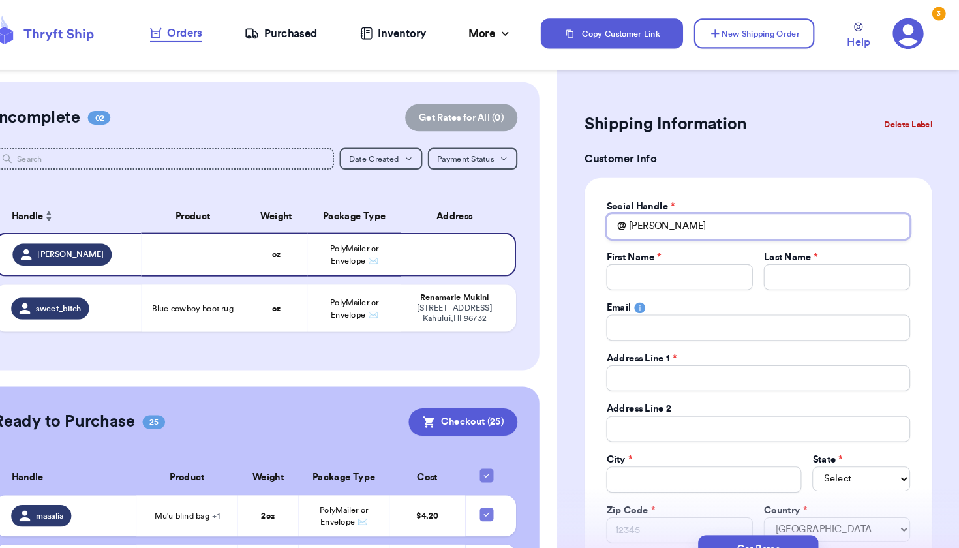
type input "tere"
type input "ter"
type input "te"
type input "t"
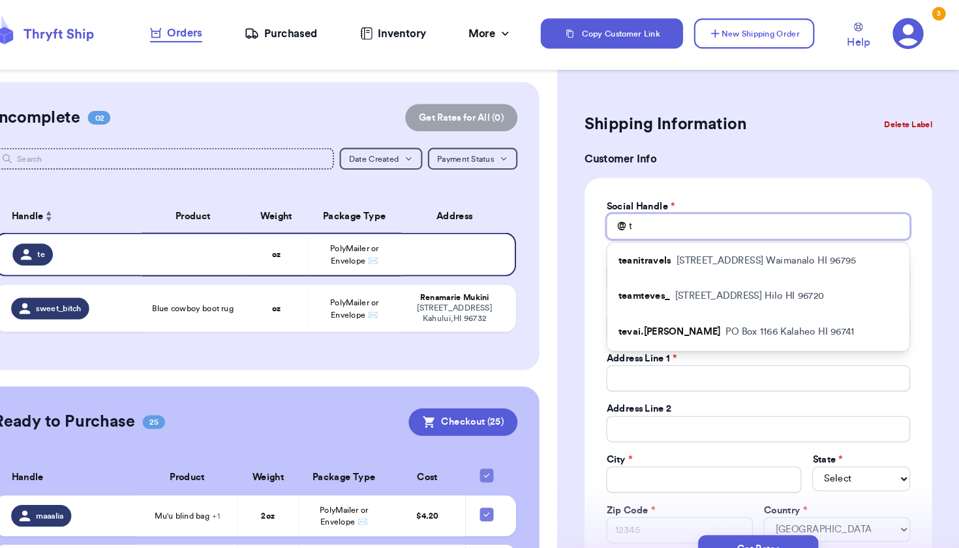
type input "ti"
type input "tie"
type input "tier"
type input "tierr"
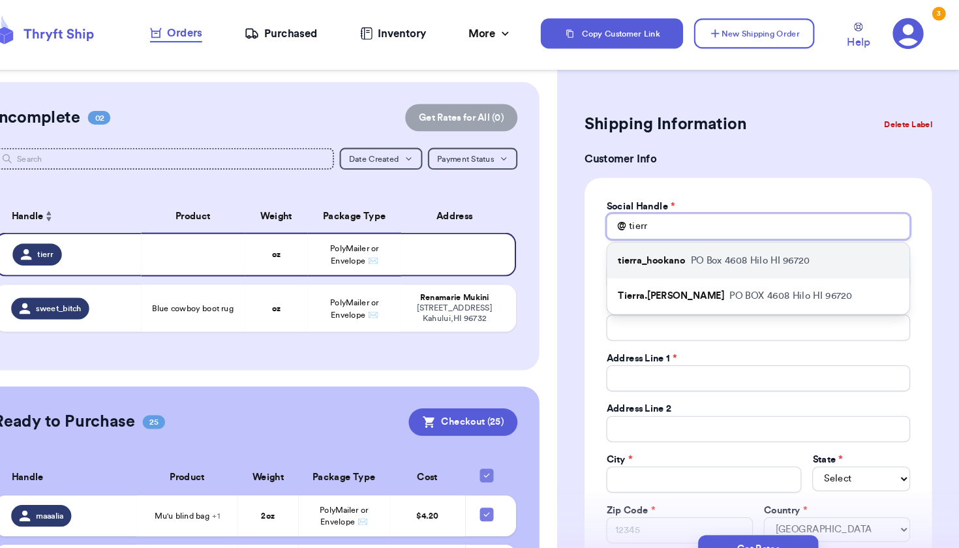
type input "tire"
drag, startPoint x: 615, startPoint y: 236, endPoint x: 628, endPoint y: 252, distance: 20.9
click at [633, 252] on p "tierra_hookano" at bounding box center [665, 248] width 64 height 13
type input "tierra_hookano"
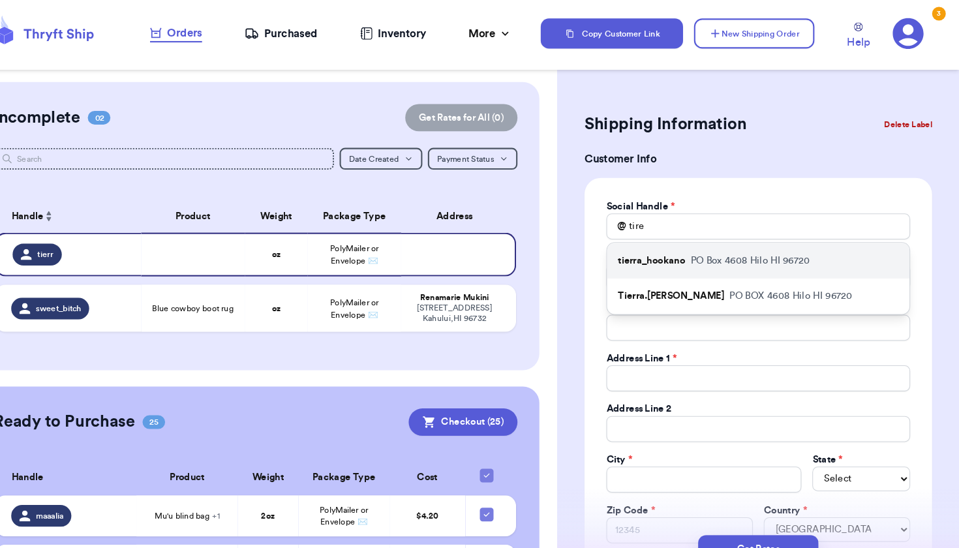
type input "Tierra"
type input "[PERSON_NAME]"
type input "[EMAIL_ADDRESS][PERSON_NAME][DOMAIN_NAME]"
type input "PO Box 4608"
type input "Hilo"
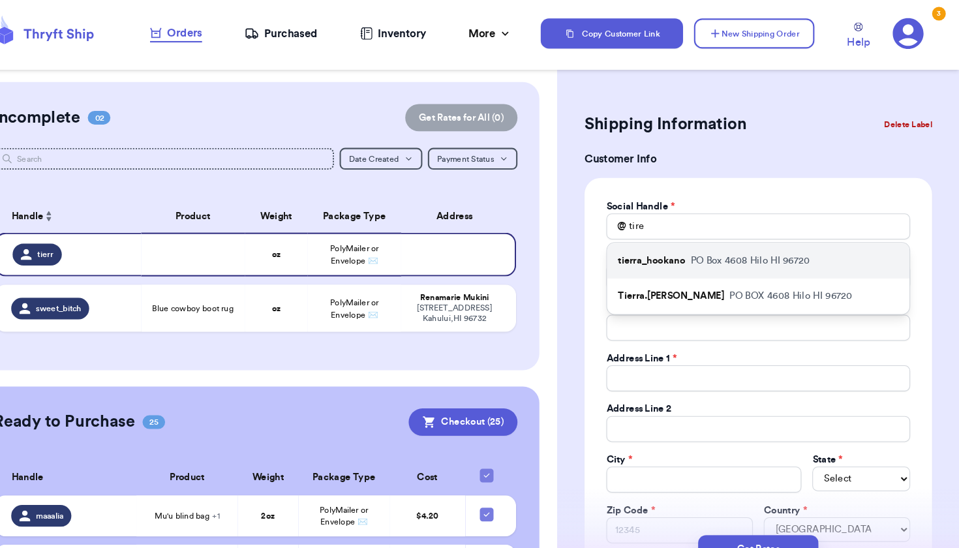
select select "HI"
type input "96720"
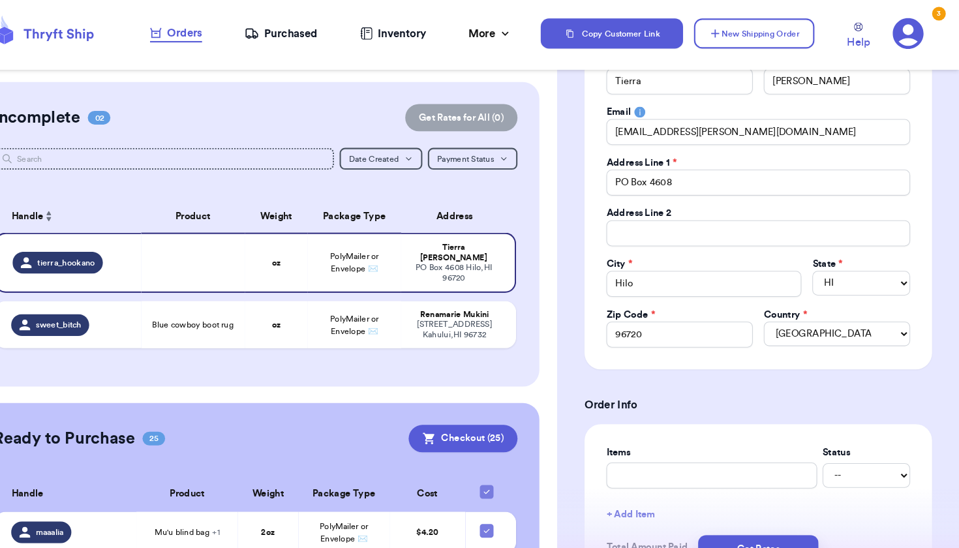
scroll to position [243, 0]
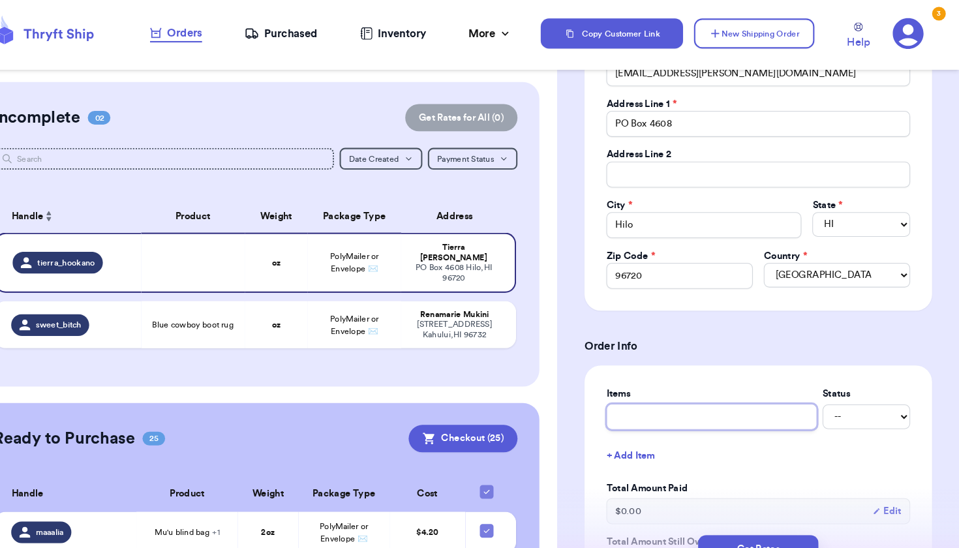
type input "f"
type input "fr"
type input "fre"
type input "fres"
type input "fresh"
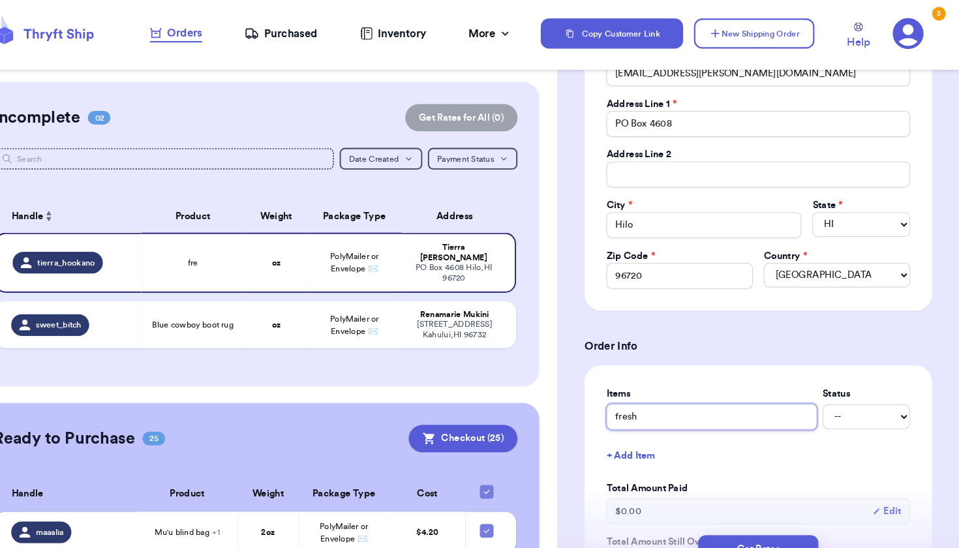
type input "freshi"
type input "freshiw"
type input "freshi"
type input "freshie"
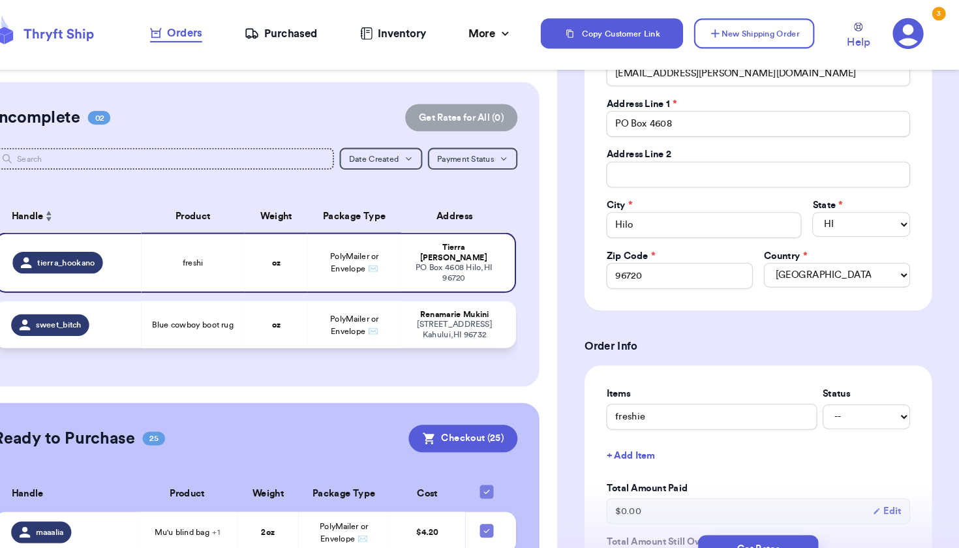
click at [364, 307] on td "PolyMailer or Envelope ✉️" at bounding box center [381, 309] width 89 height 45
type input "Blue cowboy boot rug"
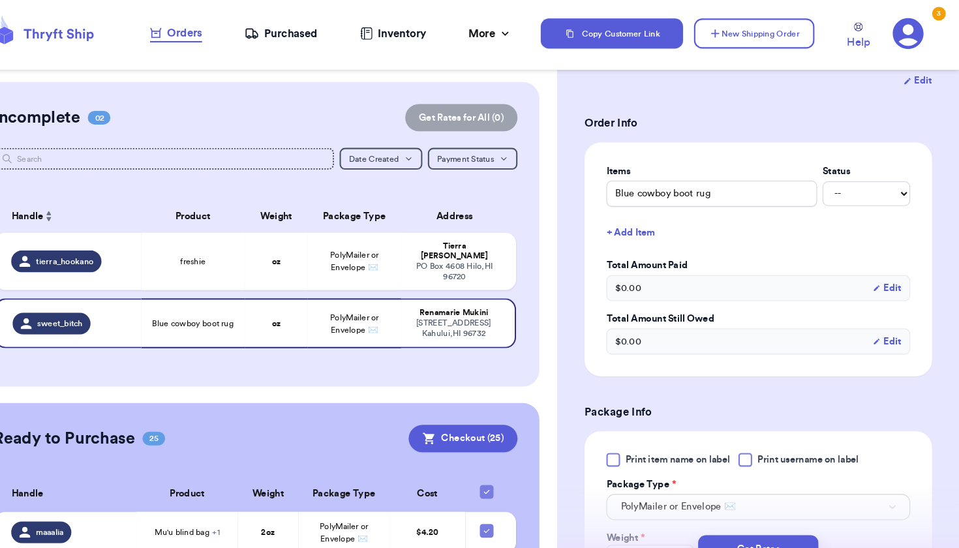
click at [383, 281] on table "Handle Product Weight Package Type Address tierra_hookano freshie oz PolyMailer…" at bounding box center [287, 265] width 499 height 165
click at [426, 267] on td "[GEOGRAPHIC_DATA][STREET_ADDRESS]" at bounding box center [480, 249] width 109 height 55
type input "freshie"
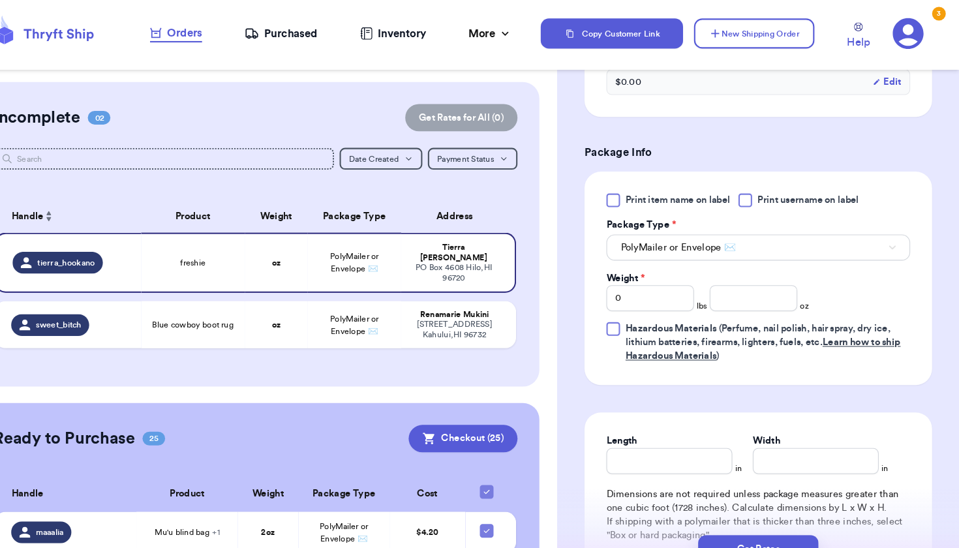
scroll to position [554, 0]
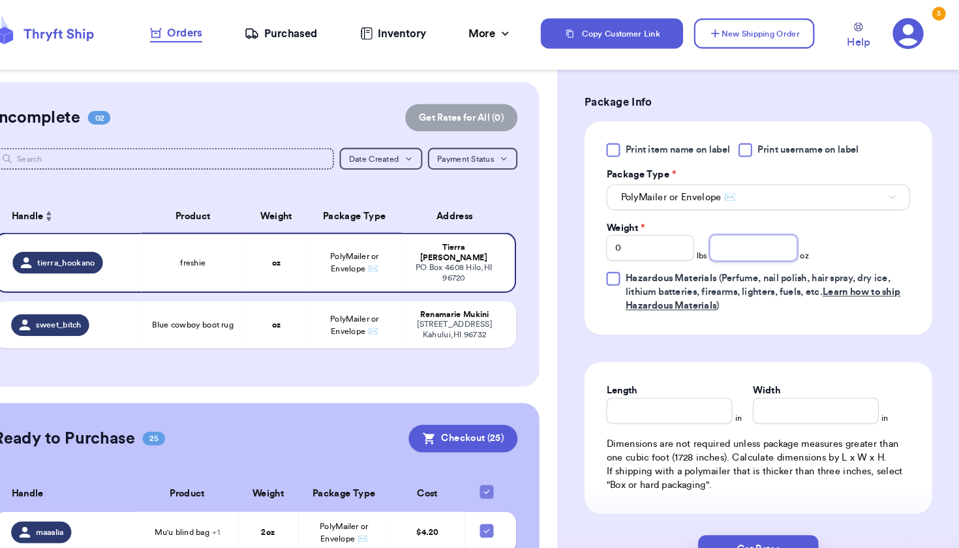
click at [721, 230] on input "number" at bounding box center [762, 236] width 83 height 25
type input "1"
click at [359, 300] on span "PolyMailer or Envelope ✉️" at bounding box center [382, 310] width 46 height 20
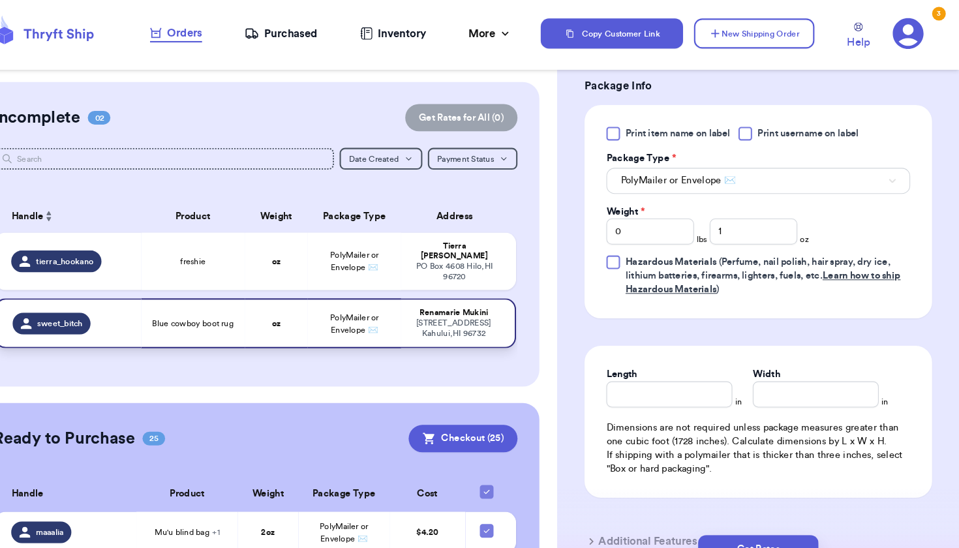
type input "Blue cowboy boot rug"
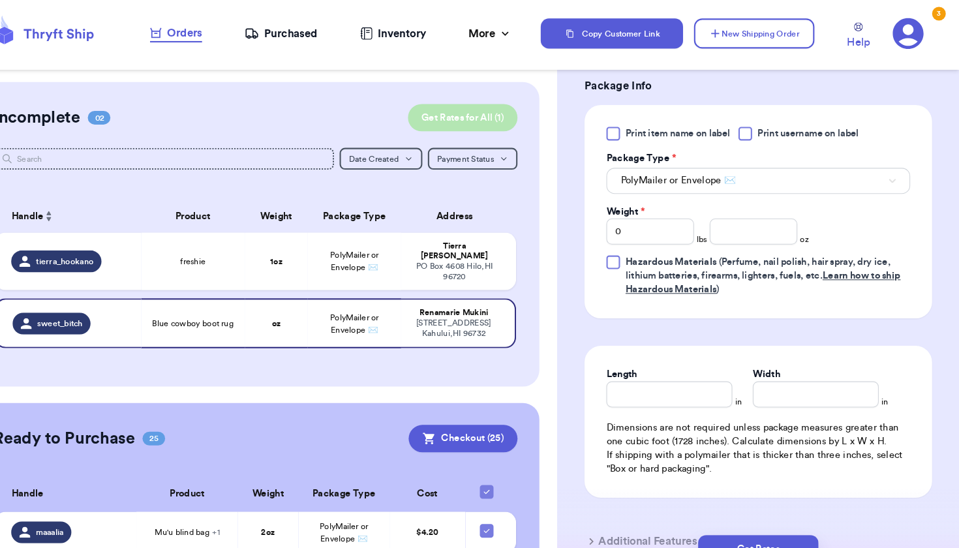
click at [449, 107] on button "Get Rates for All ( 1 )" at bounding box center [485, 112] width 104 height 26
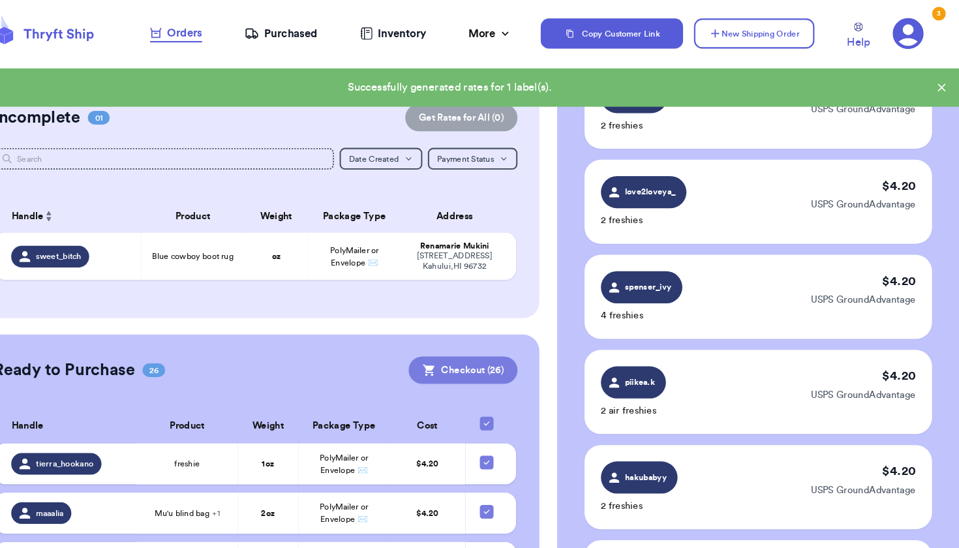
click at [436, 358] on button "Checkout ( 26 )" at bounding box center [486, 353] width 104 height 26
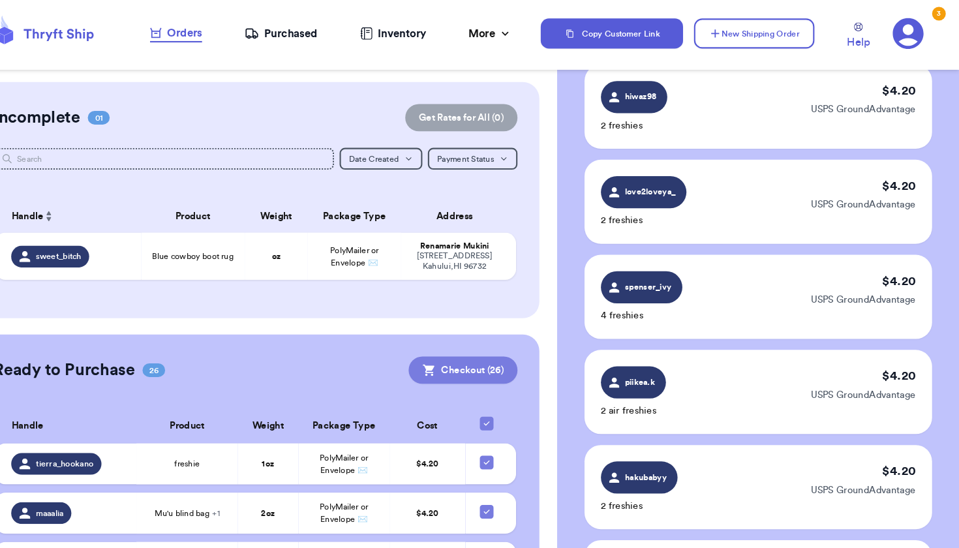
click at [441, 350] on button "Checkout ( 26 )" at bounding box center [486, 353] width 104 height 26
click at [438, 353] on button "Checkout ( 26 )" at bounding box center [486, 353] width 104 height 26
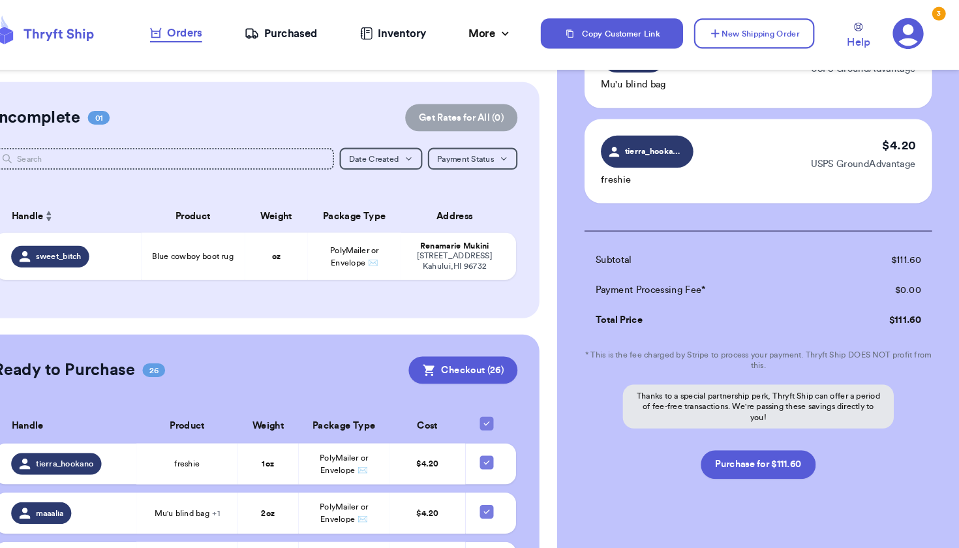
scroll to position [2314, 0]
click at [712, 447] on button "Purchase for $111.60" at bounding box center [767, 442] width 110 height 27
checkbox input "false"
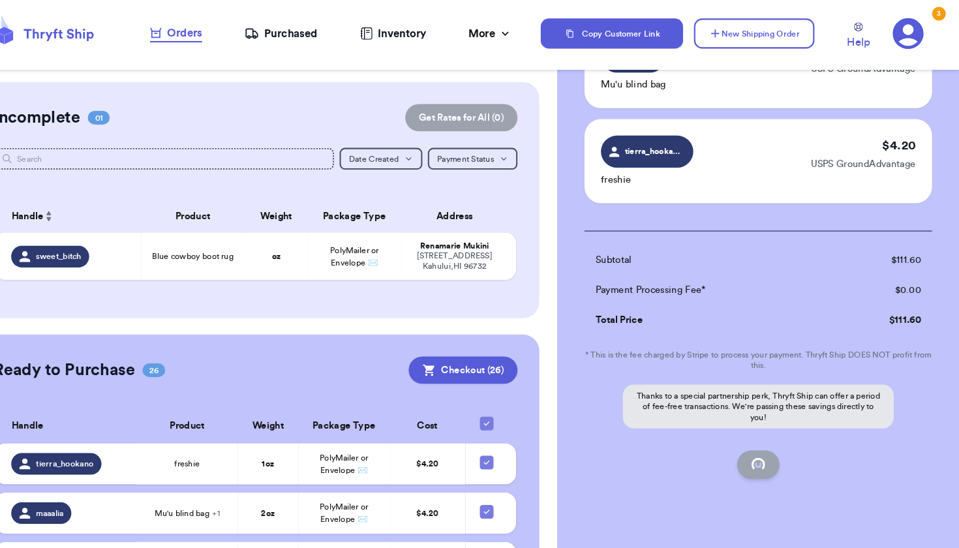
checkbox input "false"
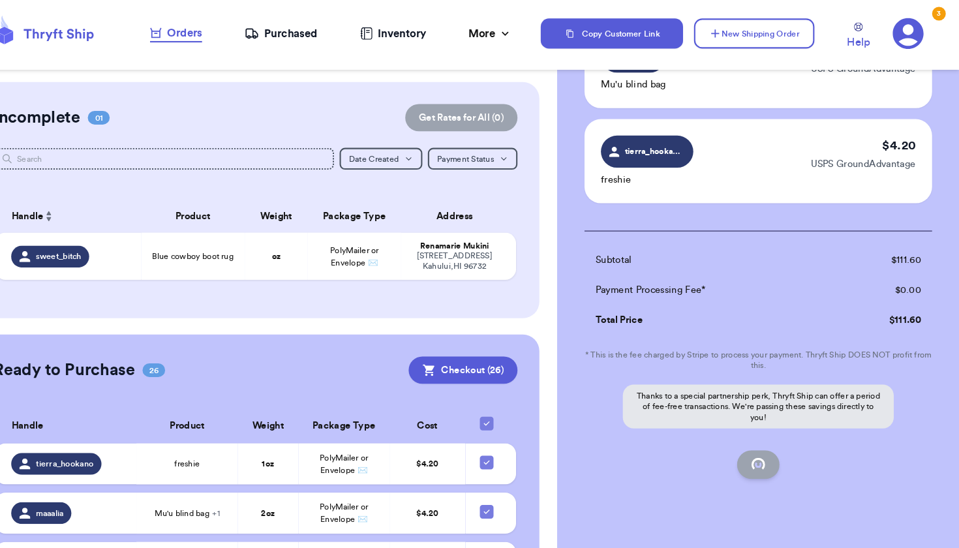
checkbox input "false"
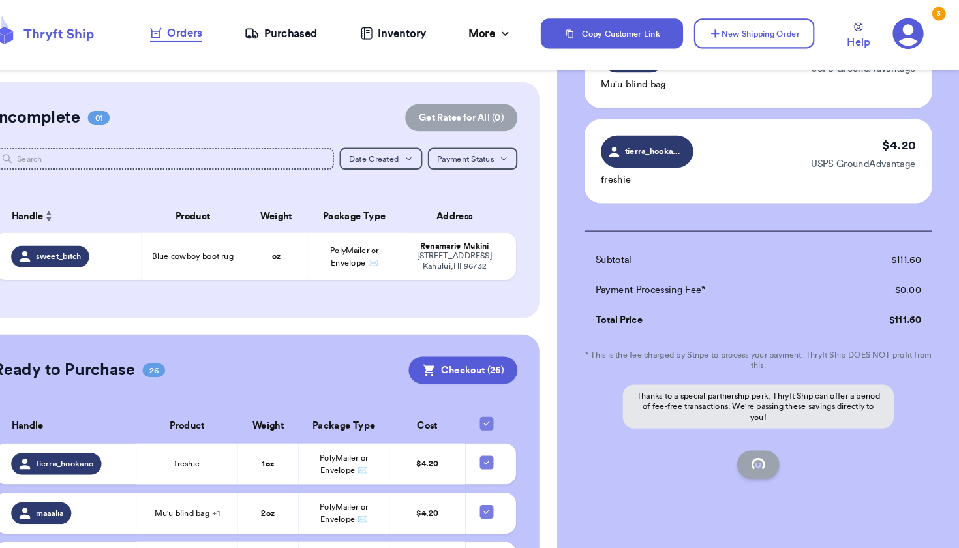
checkbox input "false"
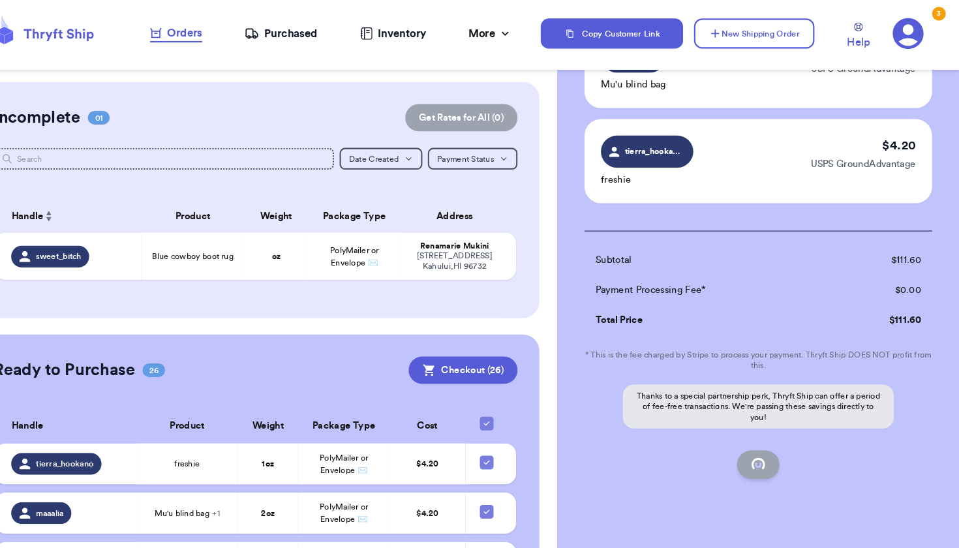
checkbox input "false"
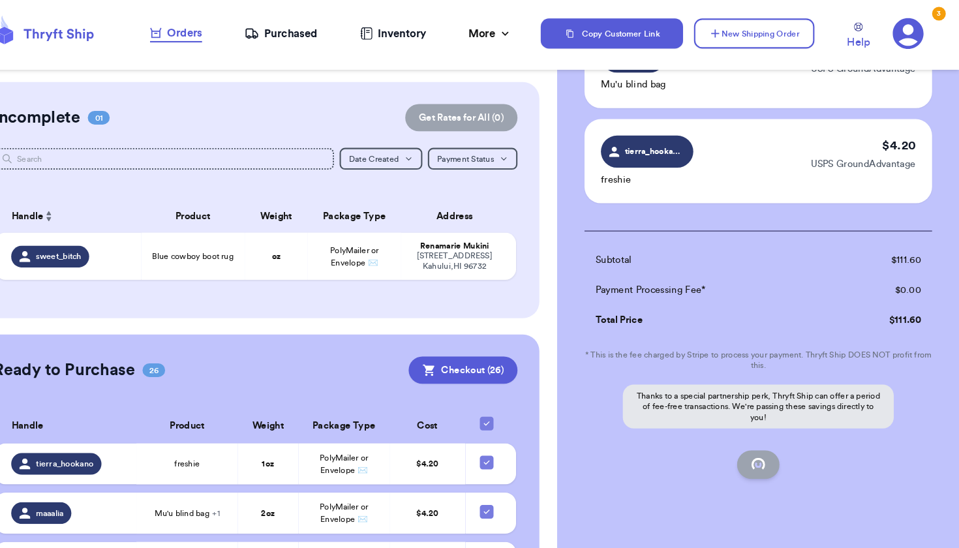
checkbox input "false"
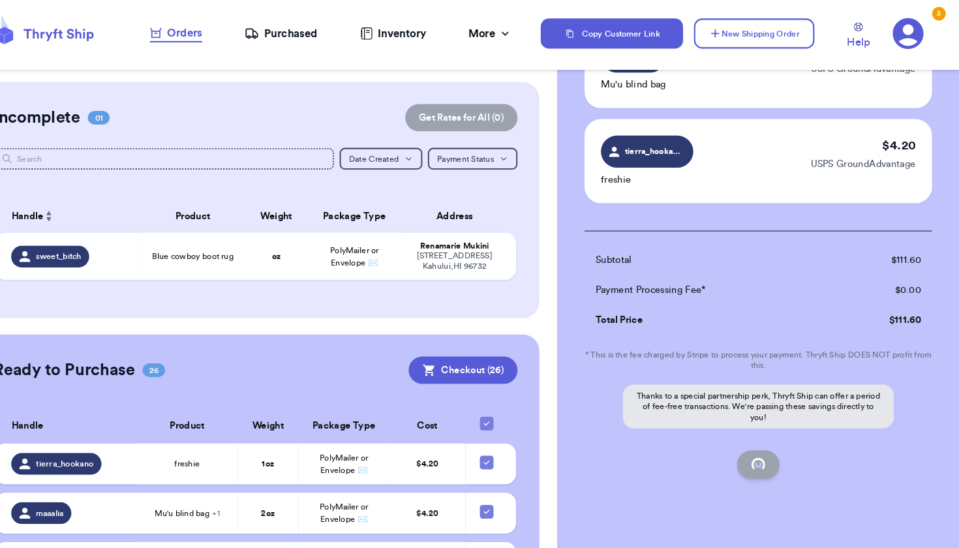
scroll to position [95, 0]
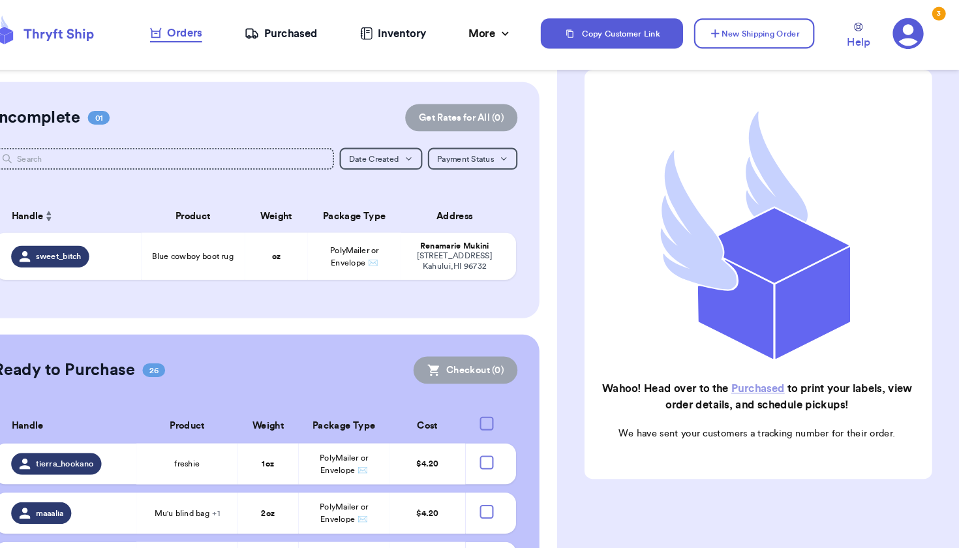
checkbox input "true"
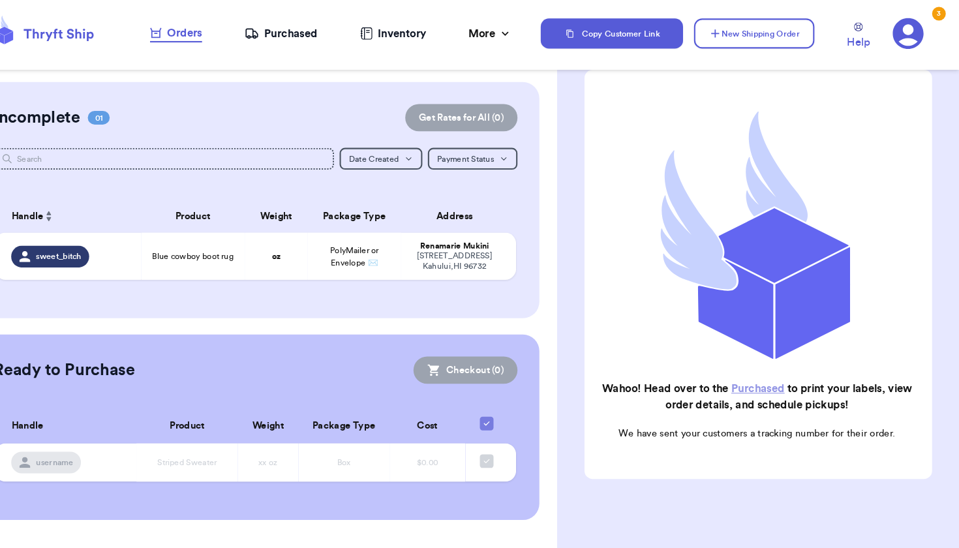
click at [277, 31] on div "Purchased" at bounding box center [312, 32] width 70 height 16
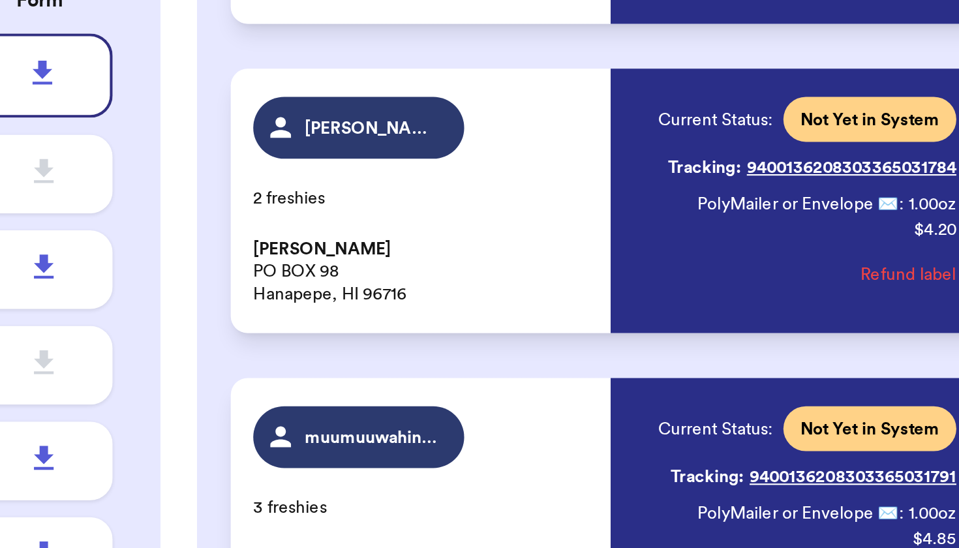
scroll to position [3246, 0]
